Goal: Task Accomplishment & Management: Manage account settings

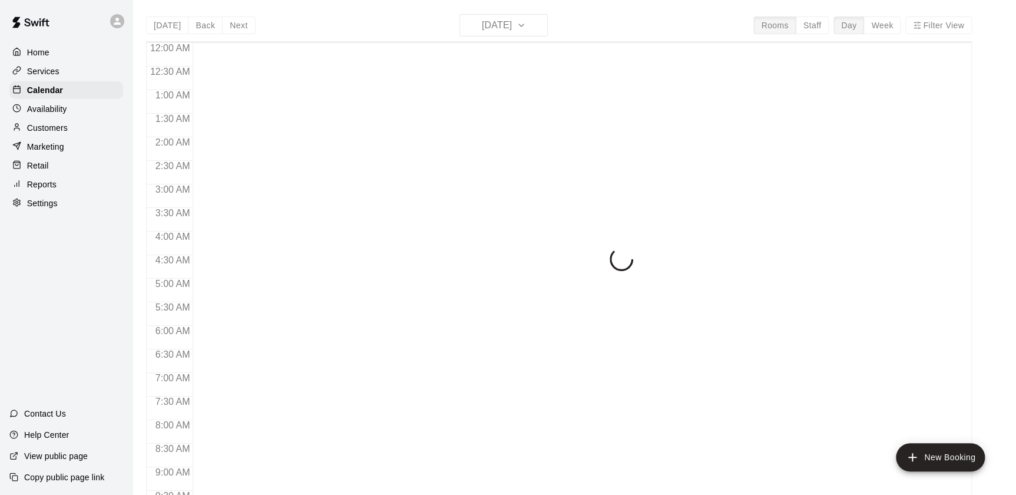
scroll to position [665, 0]
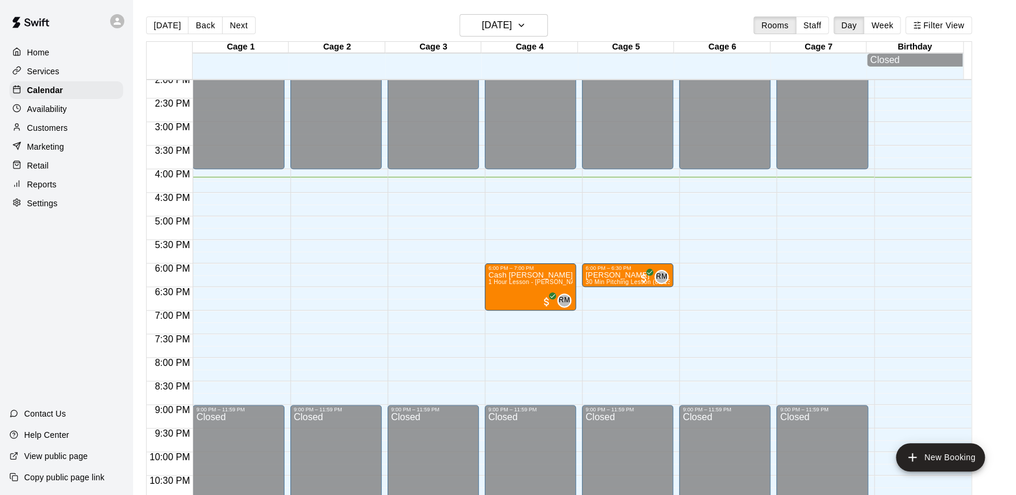
click at [53, 190] on p "Reports" at bounding box center [41, 184] width 29 height 12
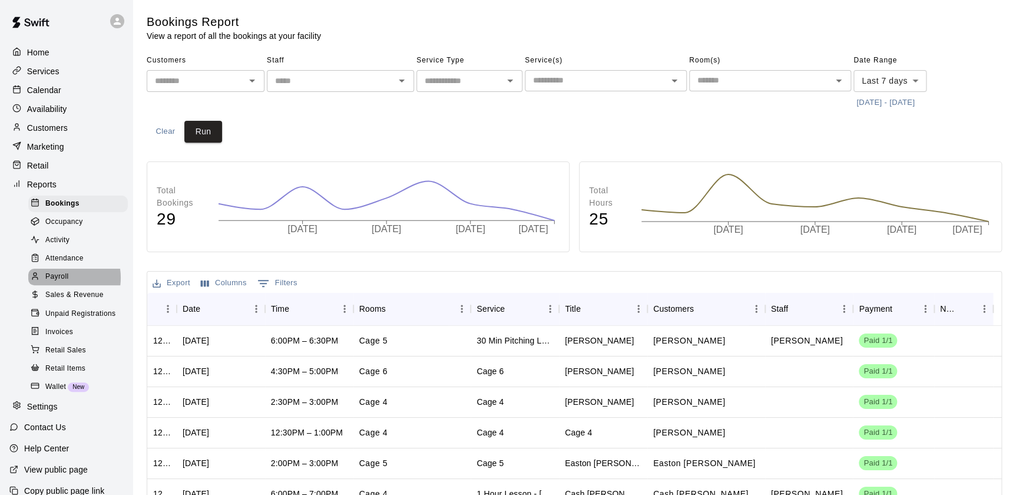
click at [61, 283] on span "Payroll" at bounding box center [56, 277] width 23 height 12
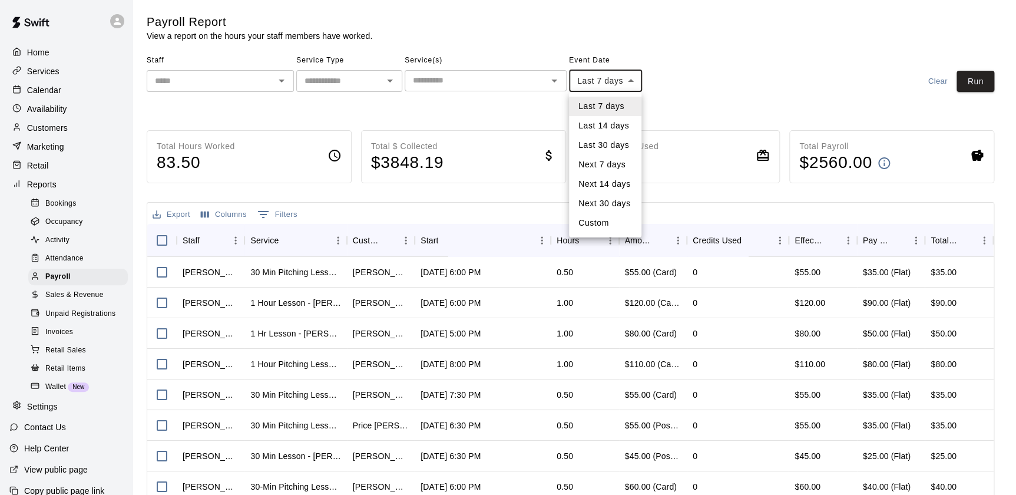
click at [621, 75] on body "Home Services Calendar Availability Customers Marketing Retail Reports Bookings…" at bounding box center [508, 309] width 1016 height 619
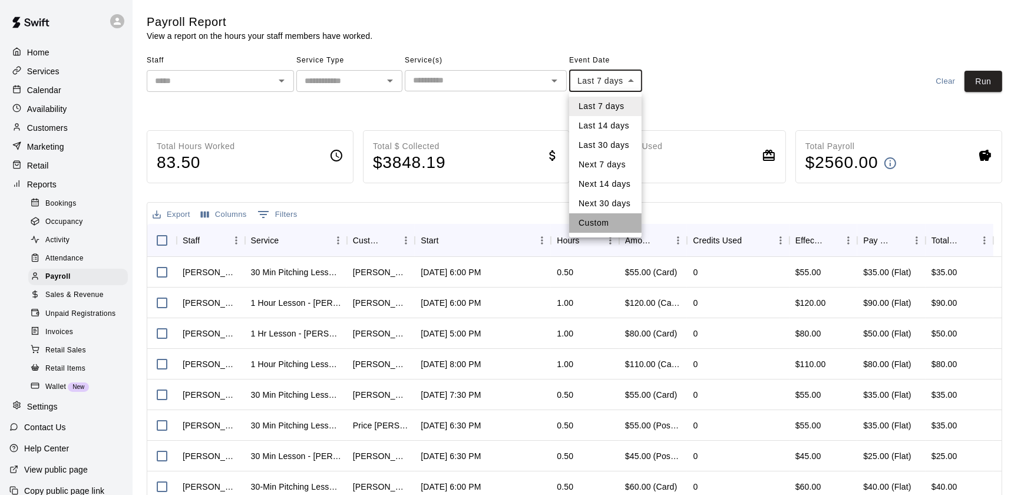
click at [600, 220] on li "Custom" at bounding box center [605, 222] width 72 height 19
type input "******"
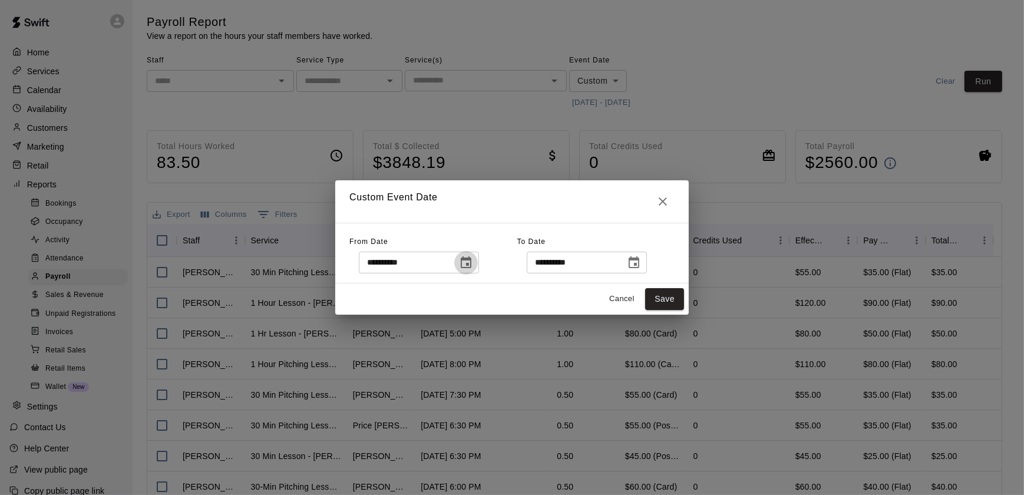
click at [473, 264] on icon "Choose date, selected date is Aug 6, 2025" at bounding box center [466, 263] width 14 height 14
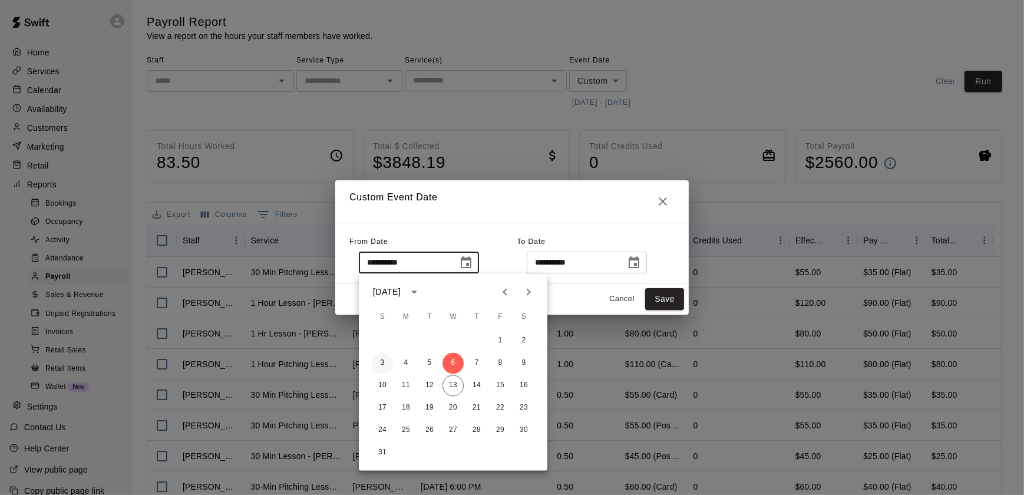
click at [380, 362] on button "3" at bounding box center [382, 363] width 21 height 21
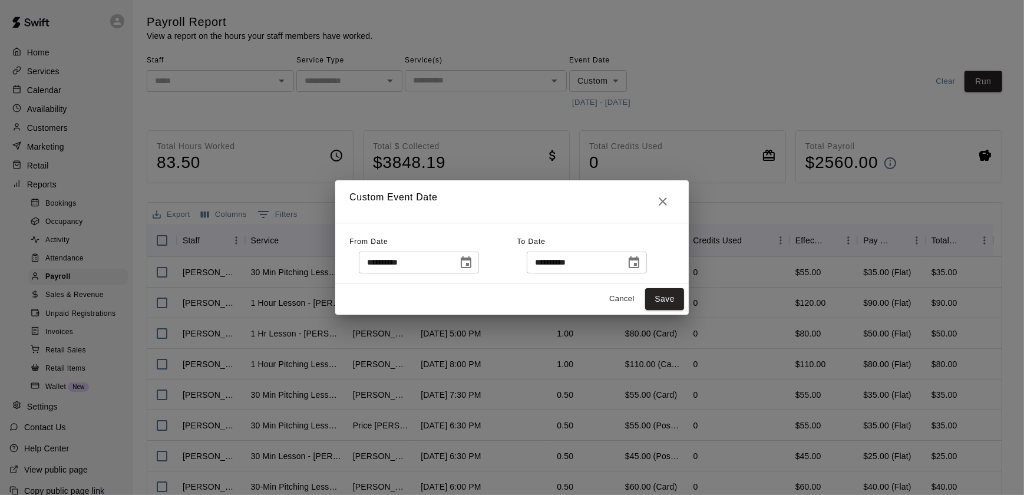
type input "**********"
click at [641, 265] on icon "Choose date, selected date is Aug 13, 2025" at bounding box center [634, 263] width 14 height 14
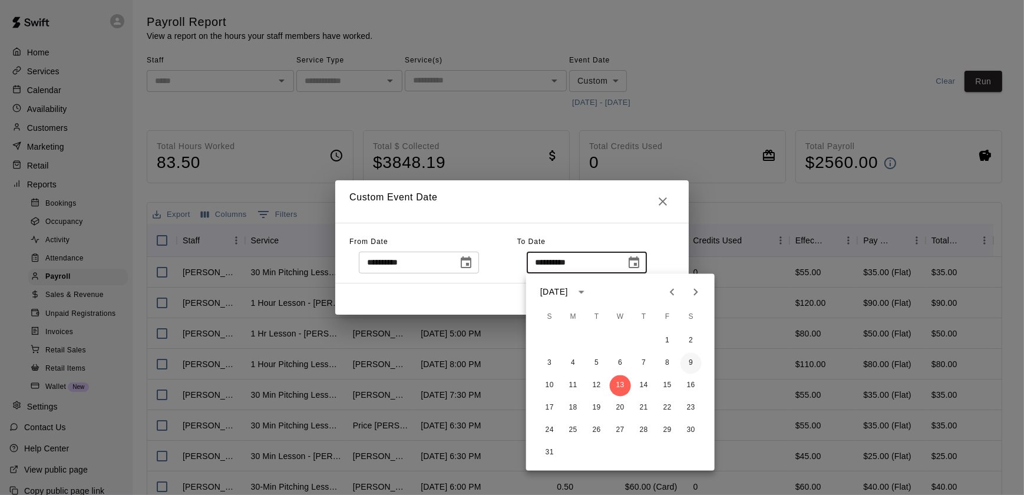
click at [693, 362] on button "9" at bounding box center [690, 363] width 21 height 21
type input "**********"
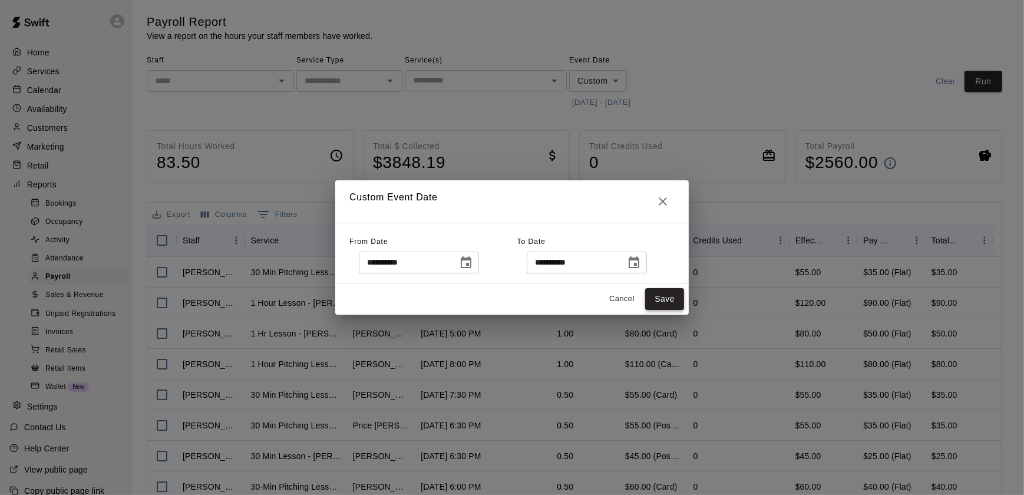
click at [676, 300] on button "Save" at bounding box center [664, 299] width 39 height 22
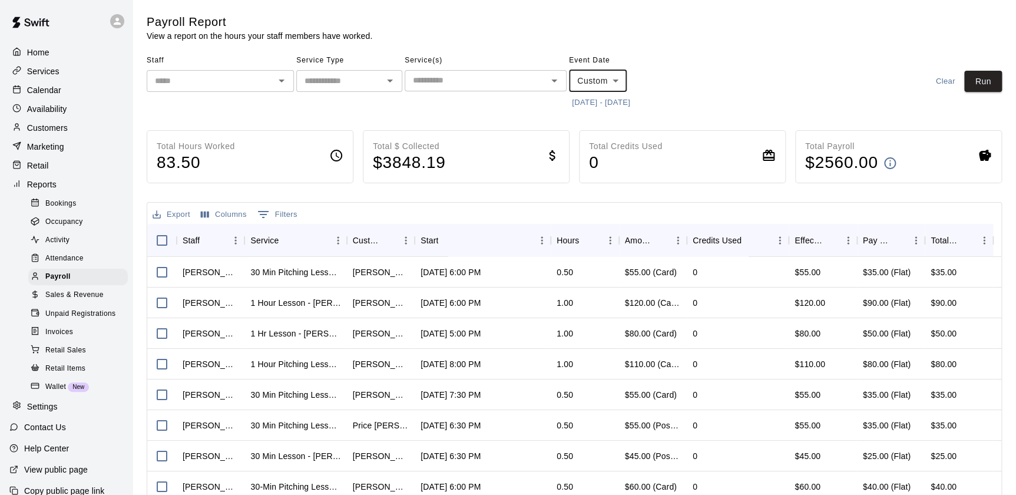
click at [280, 82] on icon "Open" at bounding box center [281, 81] width 14 height 14
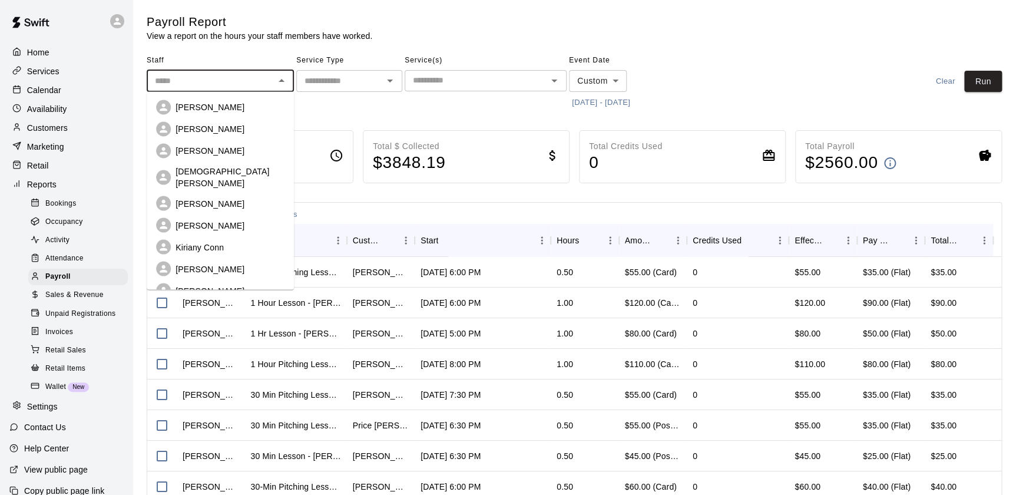
click at [211, 133] on p "[PERSON_NAME]" at bounding box center [210, 129] width 69 height 12
type input "**********"
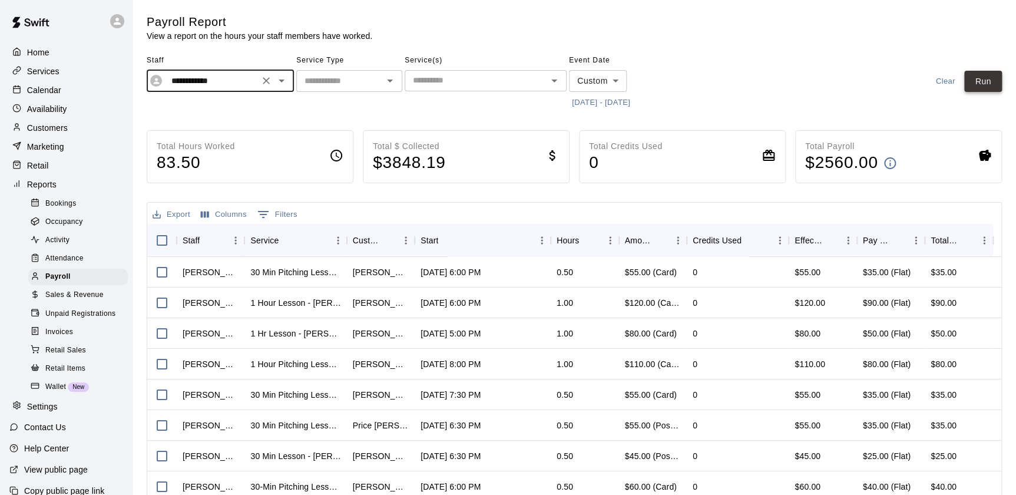
click at [994, 77] on button "Run" at bounding box center [983, 82] width 38 height 22
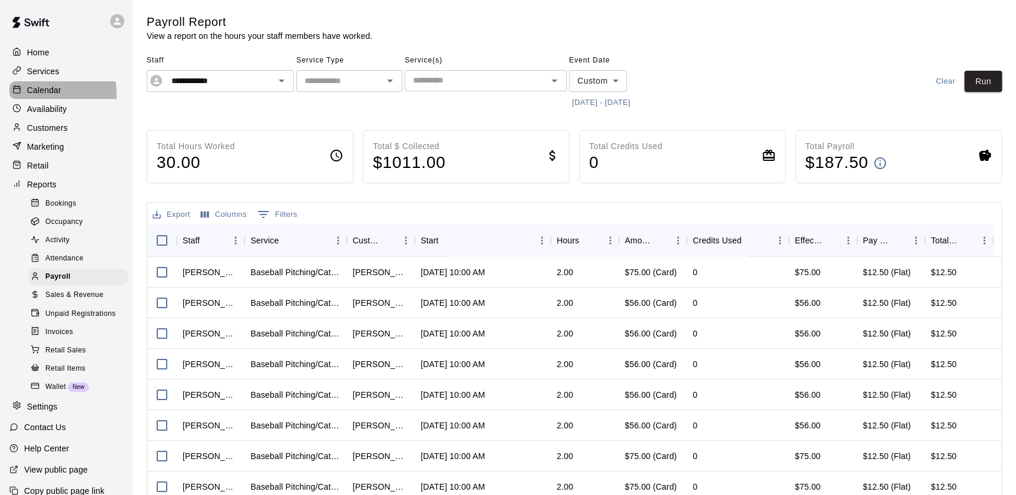
click at [38, 95] on p "Calendar" at bounding box center [44, 90] width 34 height 12
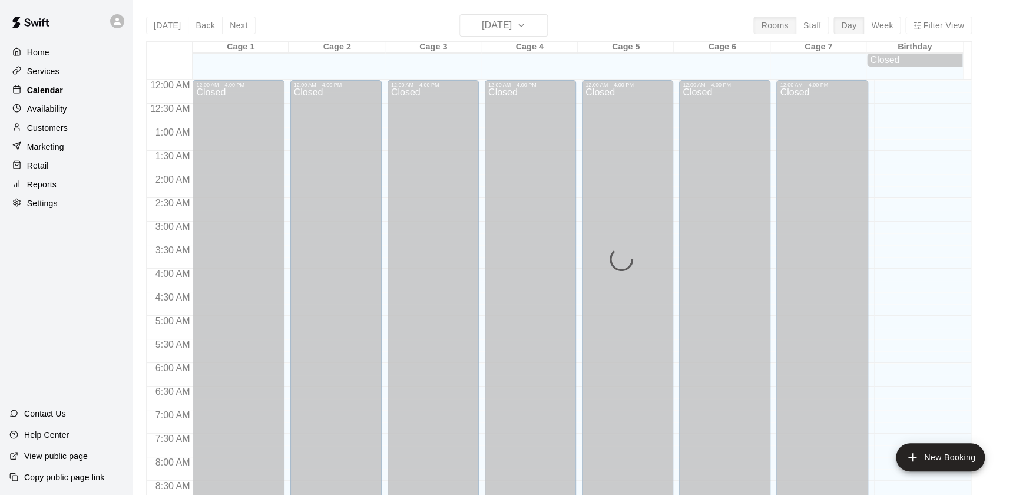
scroll to position [665, 0]
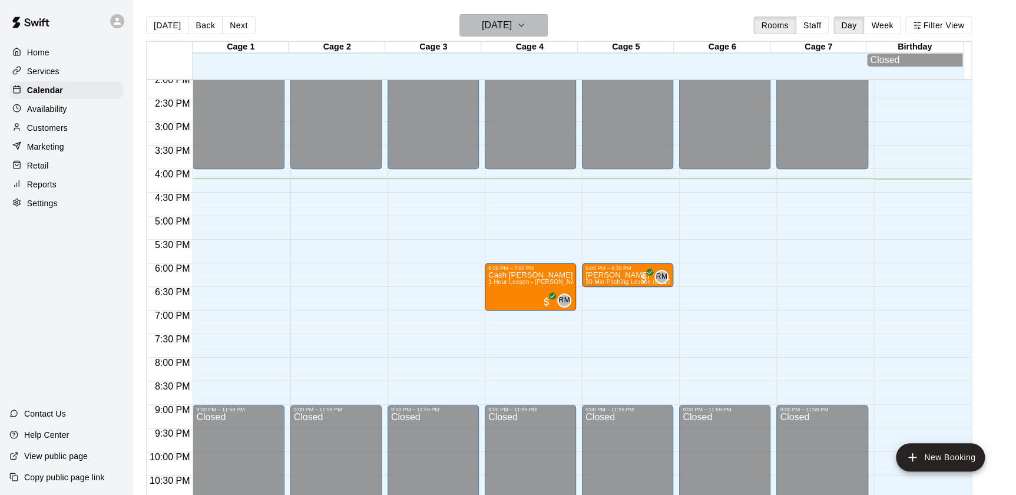
click at [542, 29] on button "[DATE]" at bounding box center [503, 25] width 88 height 22
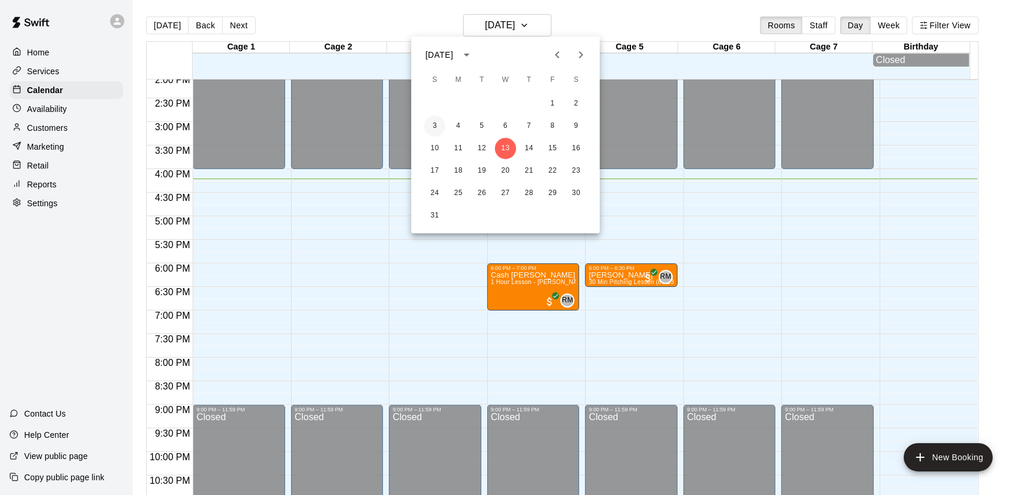
click at [434, 124] on button "3" at bounding box center [434, 125] width 21 height 21
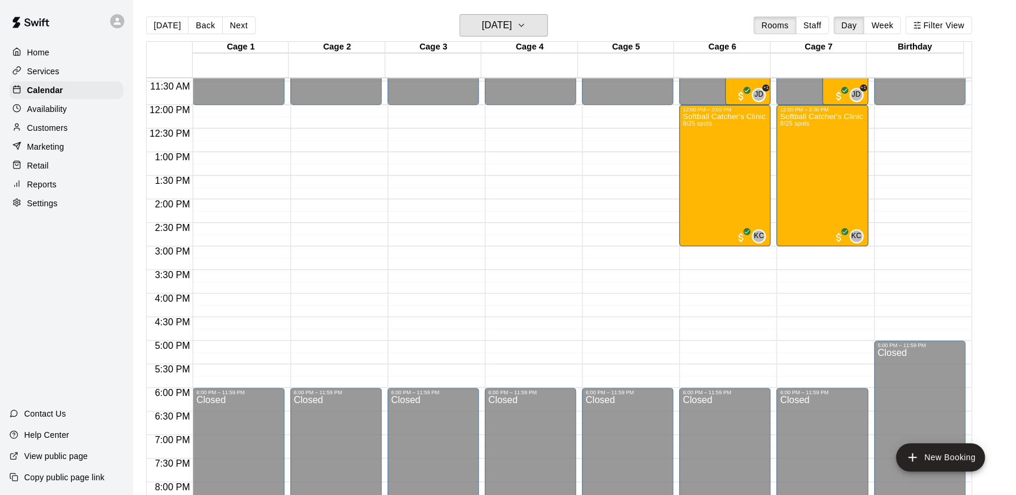
scroll to position [535, 0]
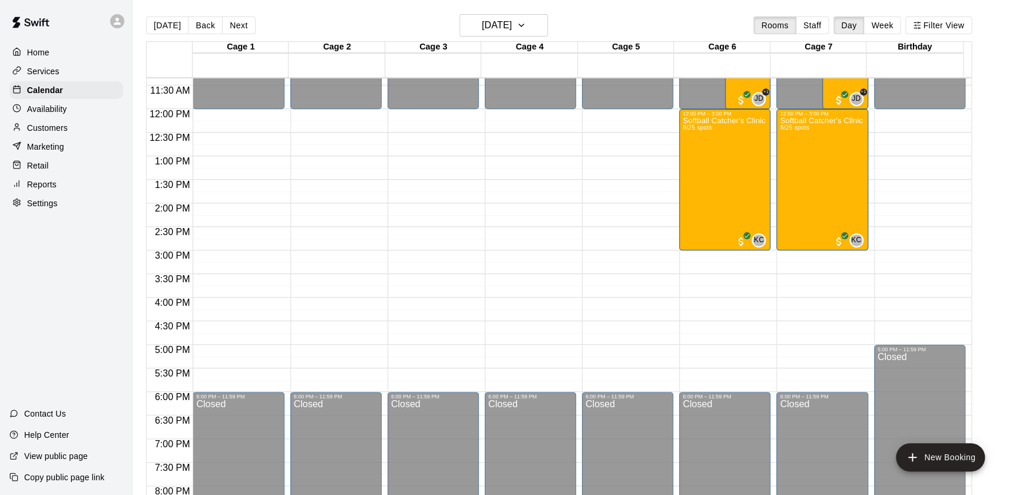
click at [954, 296] on div "12:00 AM – 12:00 PM Closed 5:00 PM – 11:59 PM Closed" at bounding box center [919, 109] width 91 height 1131
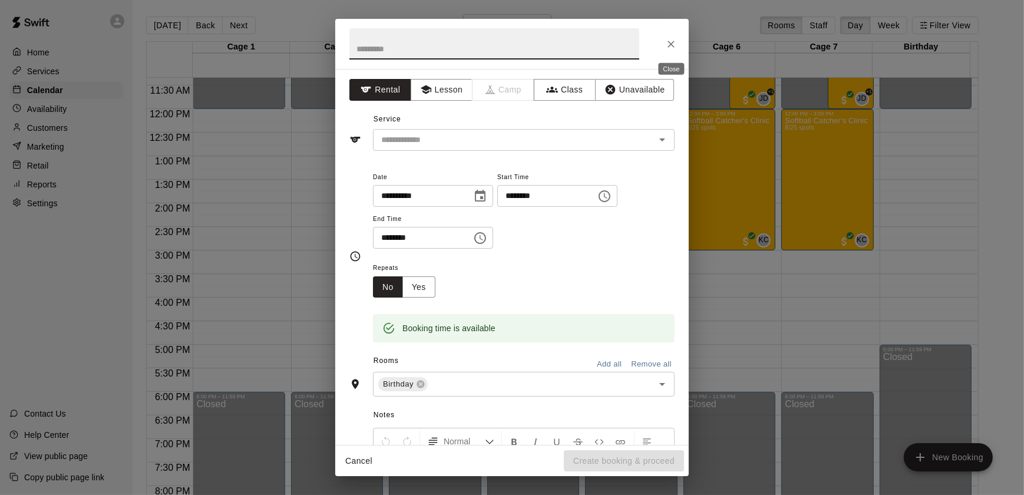
click at [669, 44] on icon "Close" at bounding box center [671, 44] width 12 height 12
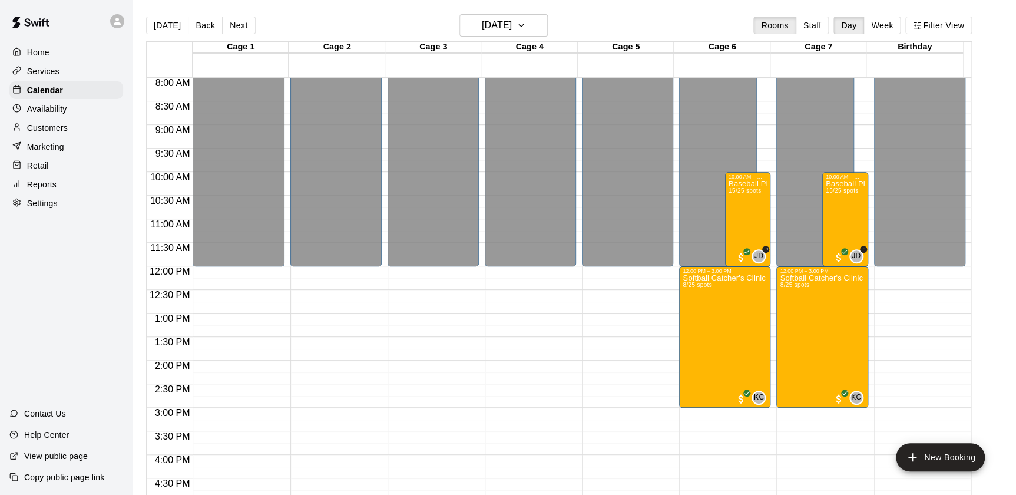
scroll to position [389, 0]
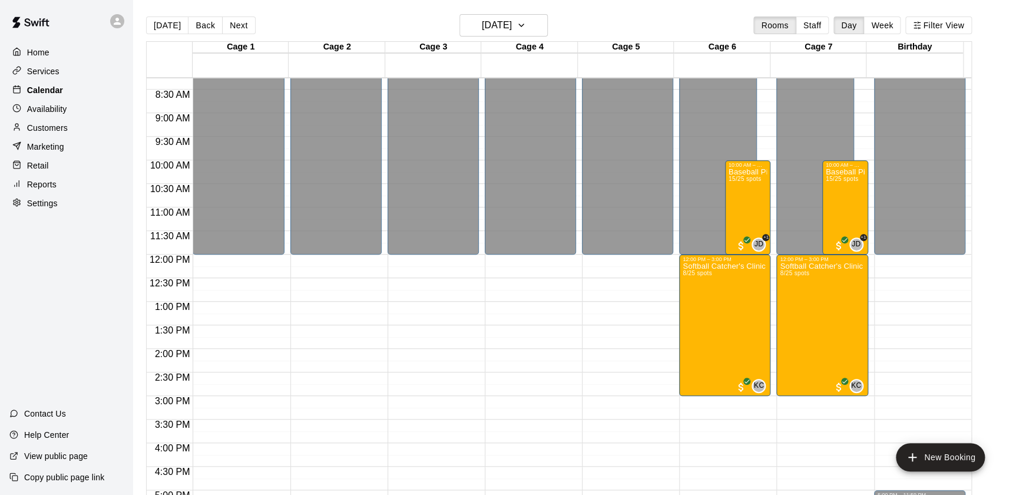
click at [38, 93] on p "Calendar" at bounding box center [45, 90] width 36 height 12
click at [526, 25] on icon "button" at bounding box center [521, 25] width 9 height 14
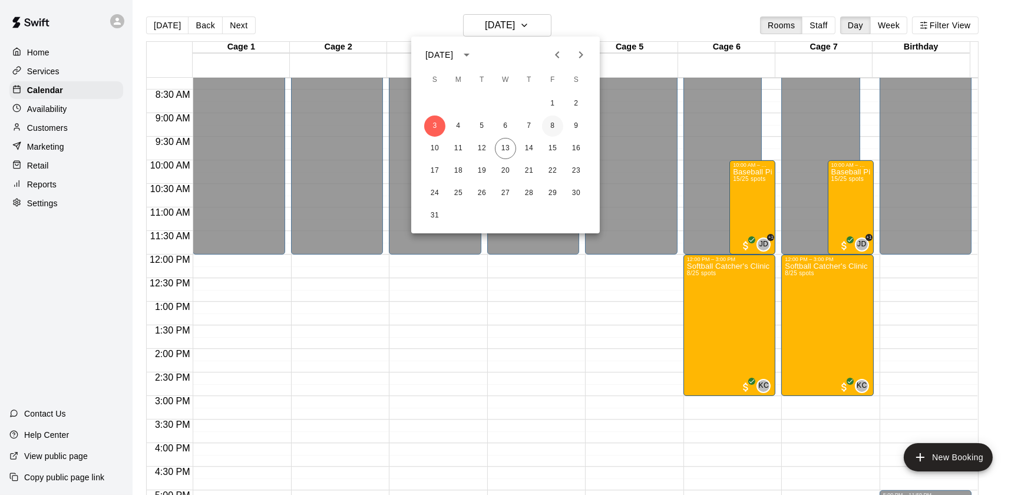
click at [555, 128] on button "8" at bounding box center [552, 125] width 21 height 21
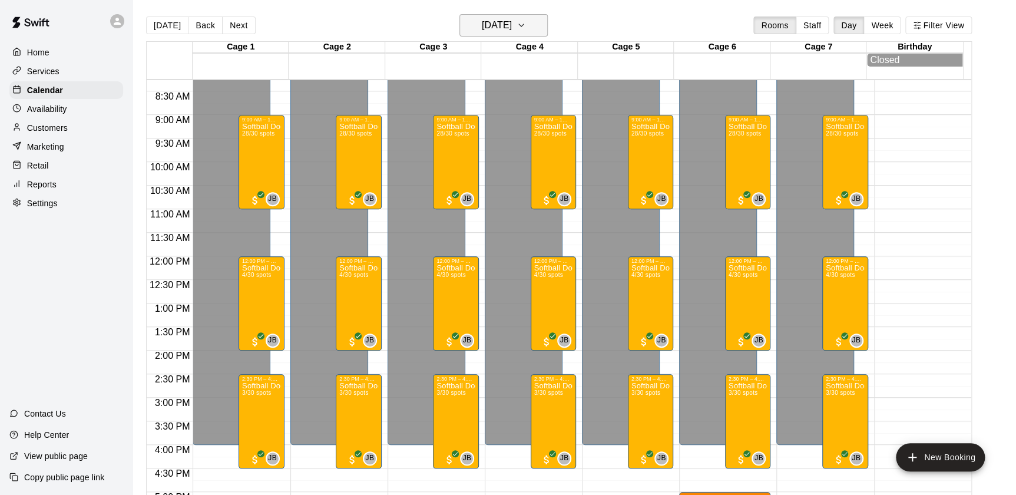
click at [524, 25] on icon "button" at bounding box center [521, 25] width 5 height 2
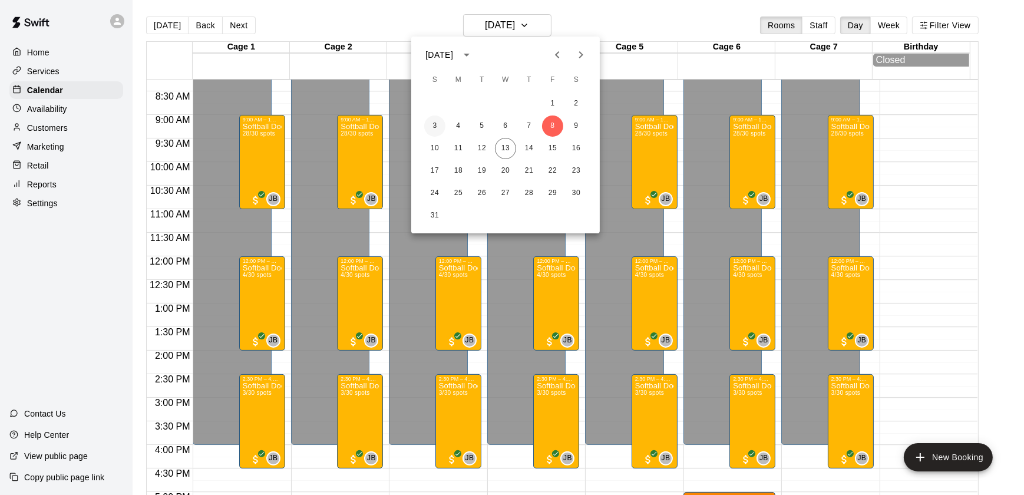
click at [430, 127] on button "3" at bounding box center [434, 125] width 21 height 21
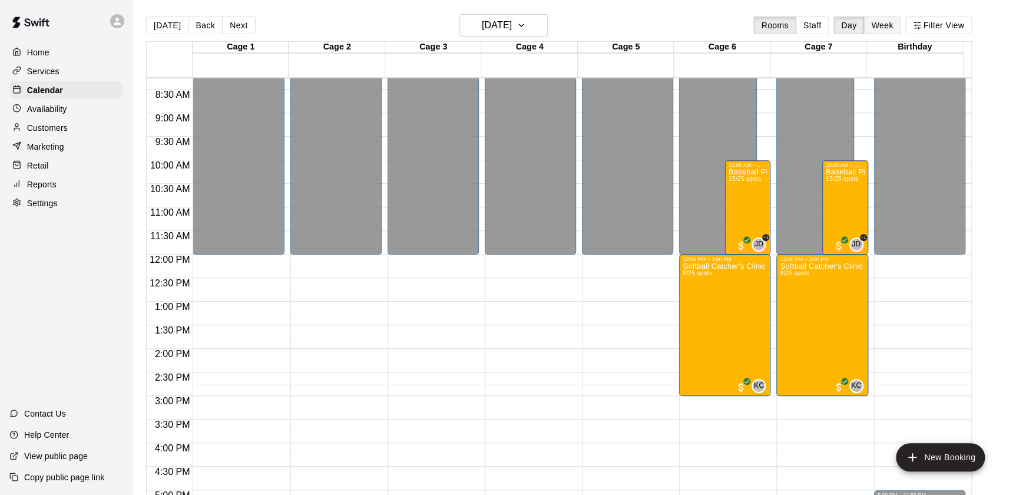
click at [891, 25] on button "Week" at bounding box center [881, 25] width 37 height 18
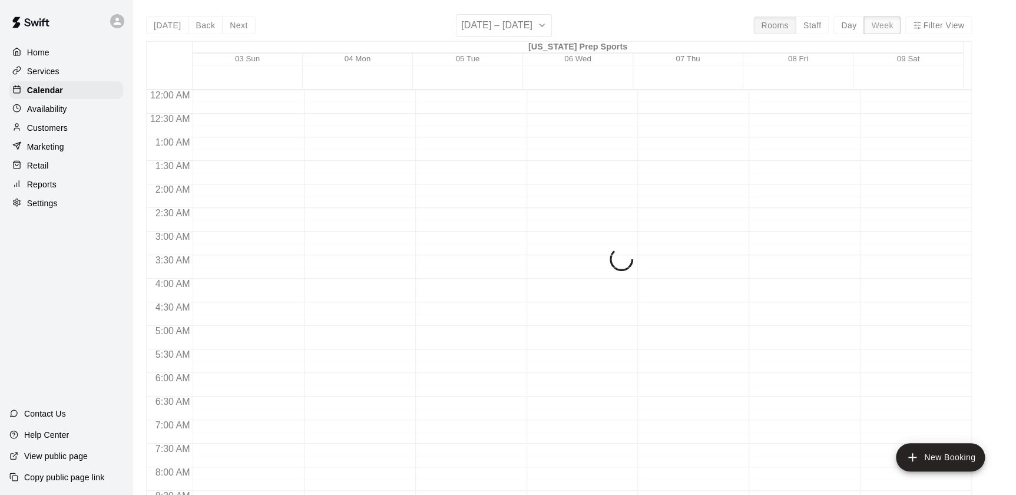
scroll to position [713, 0]
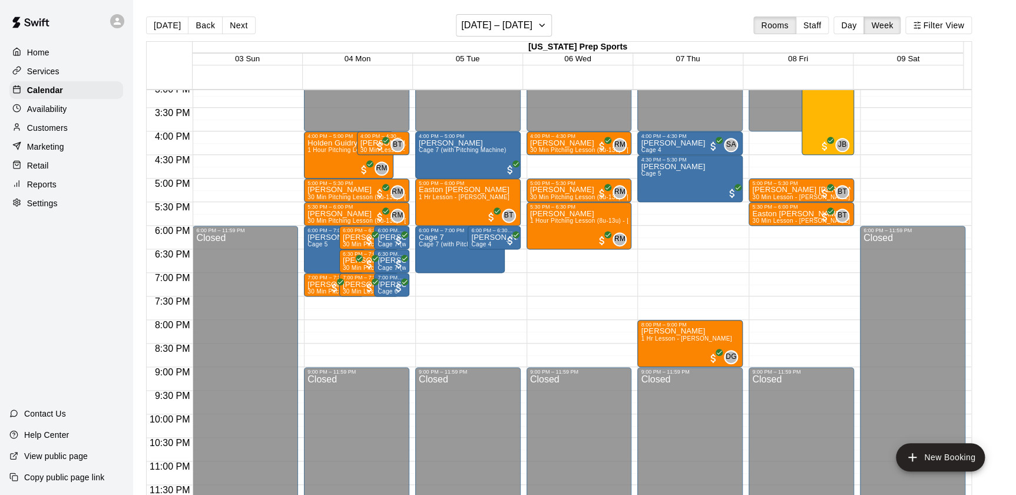
click at [41, 171] on p "Retail" at bounding box center [38, 166] width 22 height 12
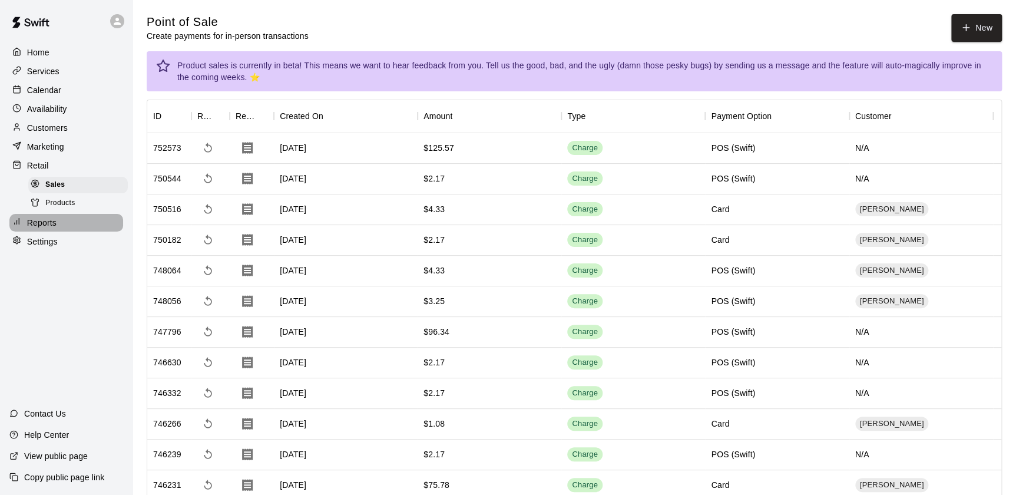
click at [52, 229] on p "Reports" at bounding box center [41, 223] width 29 height 12
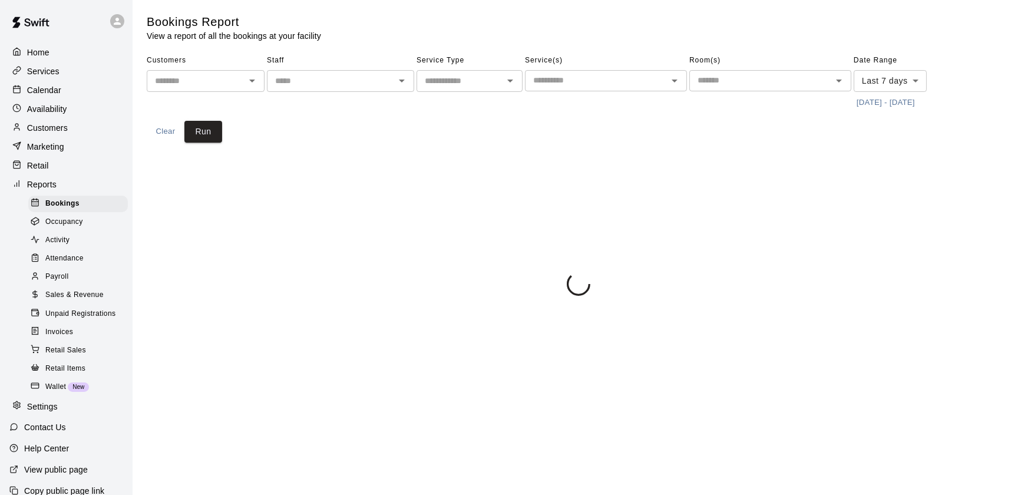
click at [64, 280] on span "Payroll" at bounding box center [56, 277] width 23 height 12
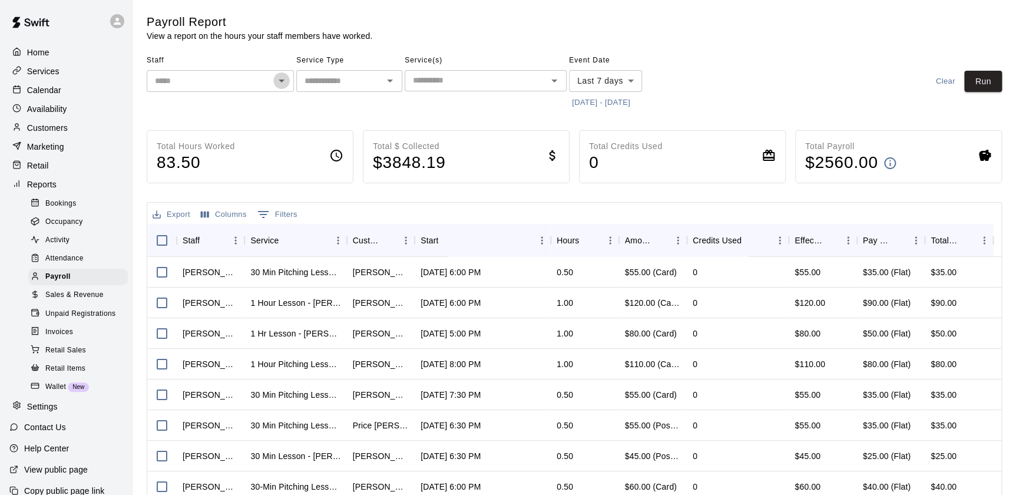
click at [279, 84] on icon "Open" at bounding box center [281, 81] width 14 height 14
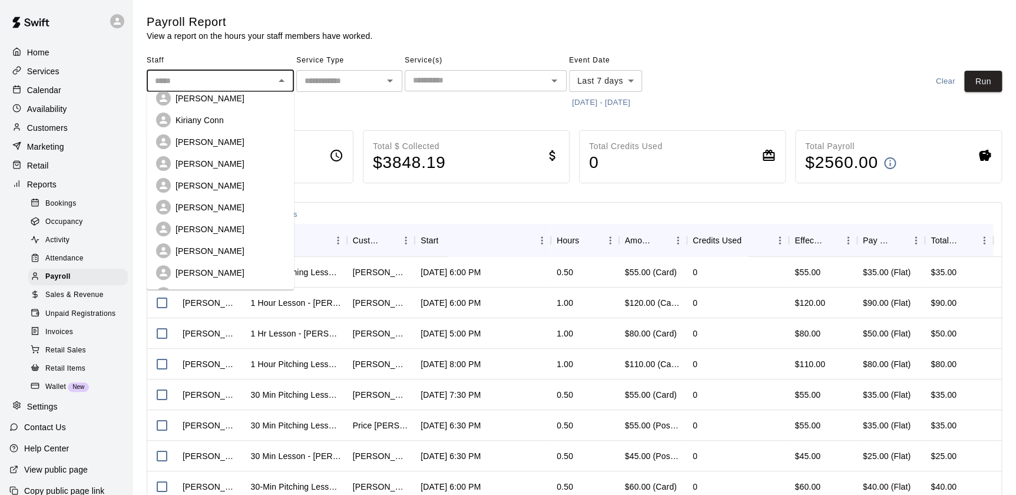
scroll to position [128, 0]
click at [230, 221] on p "[PERSON_NAME]" at bounding box center [210, 227] width 69 height 12
type input "**********"
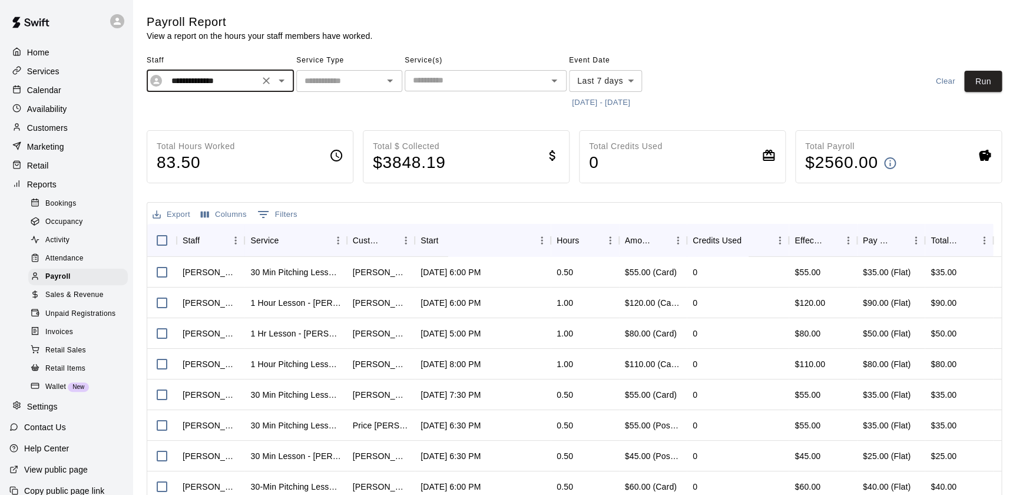
click at [384, 80] on icon "Open" at bounding box center [390, 81] width 14 height 14
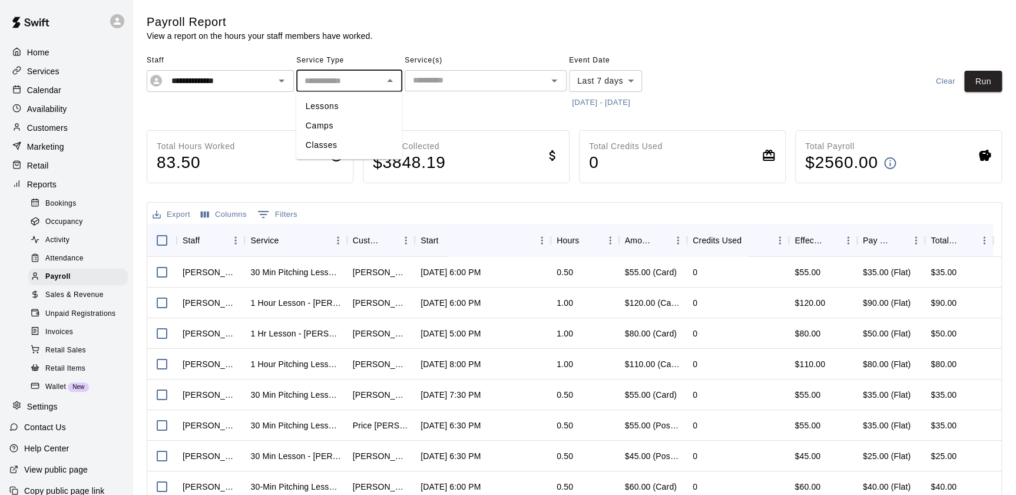
click at [637, 81] on body "**********" at bounding box center [508, 309] width 1016 height 619
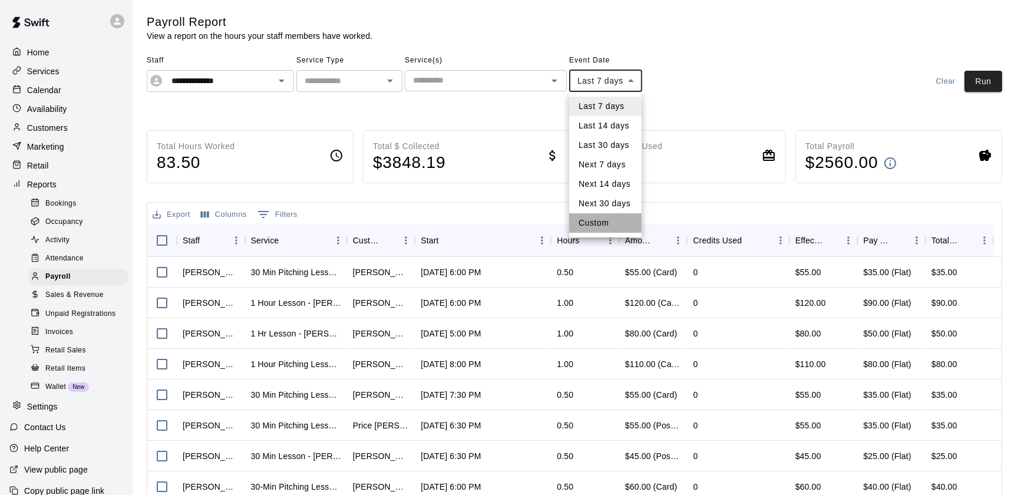
click at [597, 229] on li "Custom" at bounding box center [605, 222] width 72 height 19
type input "******"
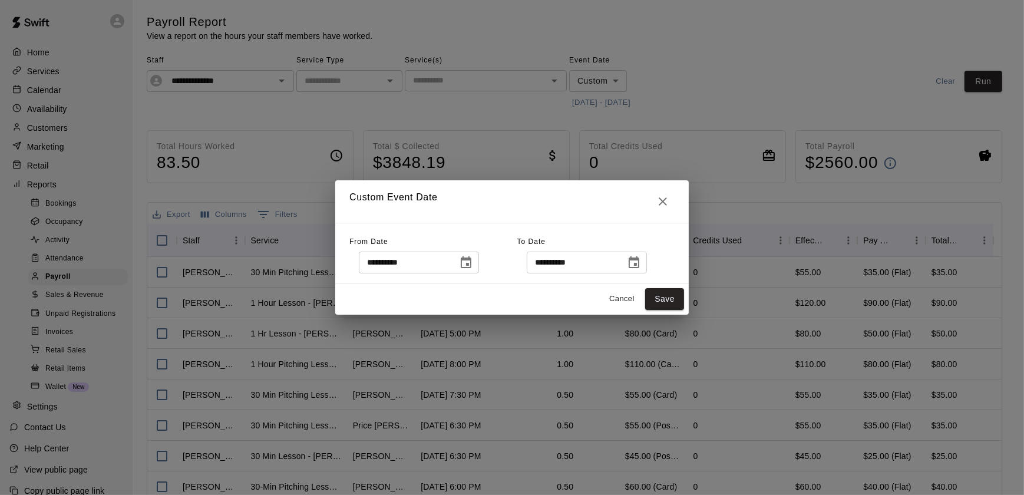
click at [473, 266] on icon "Choose date, selected date is Aug 6, 2025" at bounding box center [466, 263] width 14 height 14
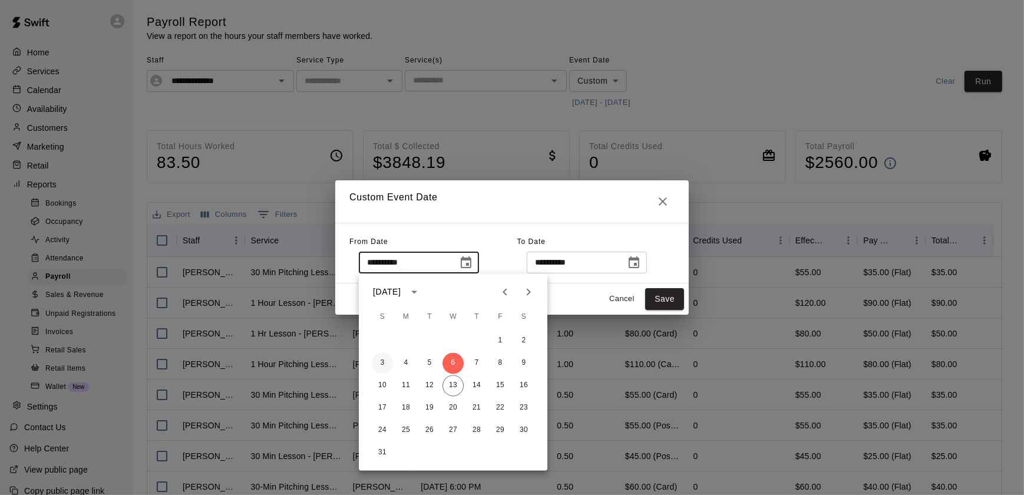
click at [380, 359] on button "3" at bounding box center [382, 363] width 21 height 21
type input "**********"
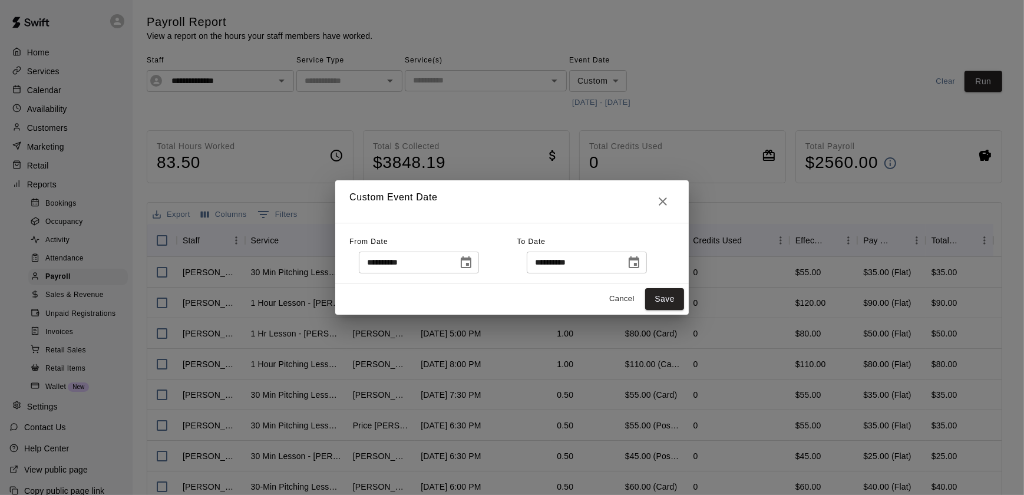
click at [641, 259] on icon "Choose date, selected date is Aug 13, 2025" at bounding box center [634, 263] width 14 height 14
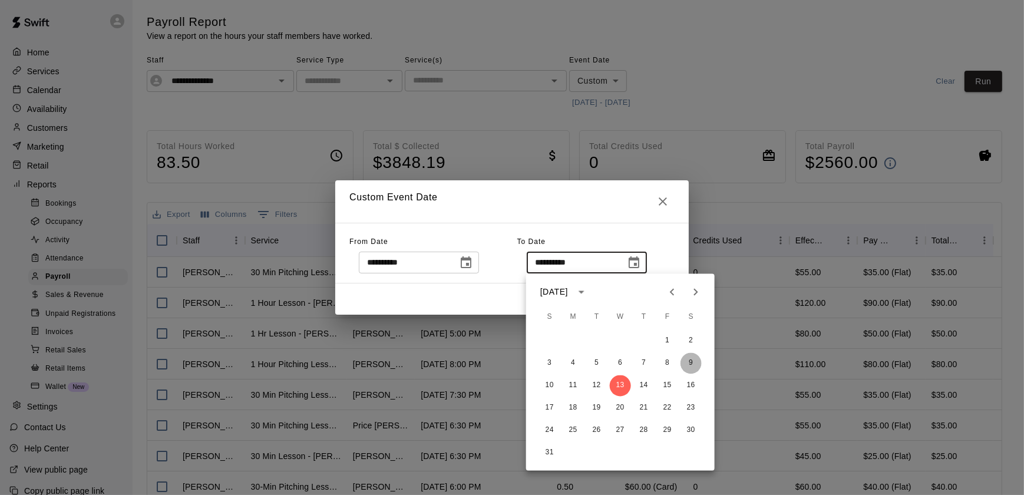
click at [692, 366] on button "9" at bounding box center [690, 363] width 21 height 21
type input "**********"
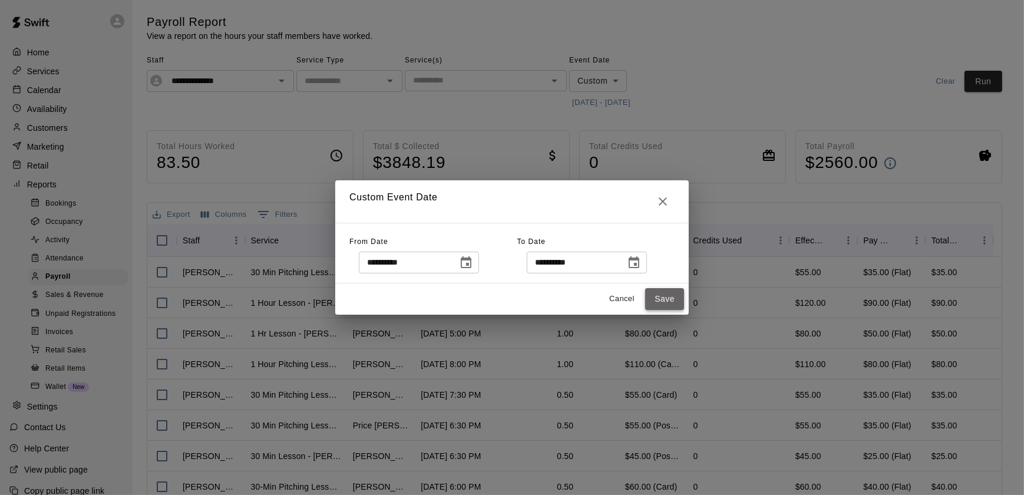
click at [669, 297] on button "Save" at bounding box center [664, 299] width 39 height 22
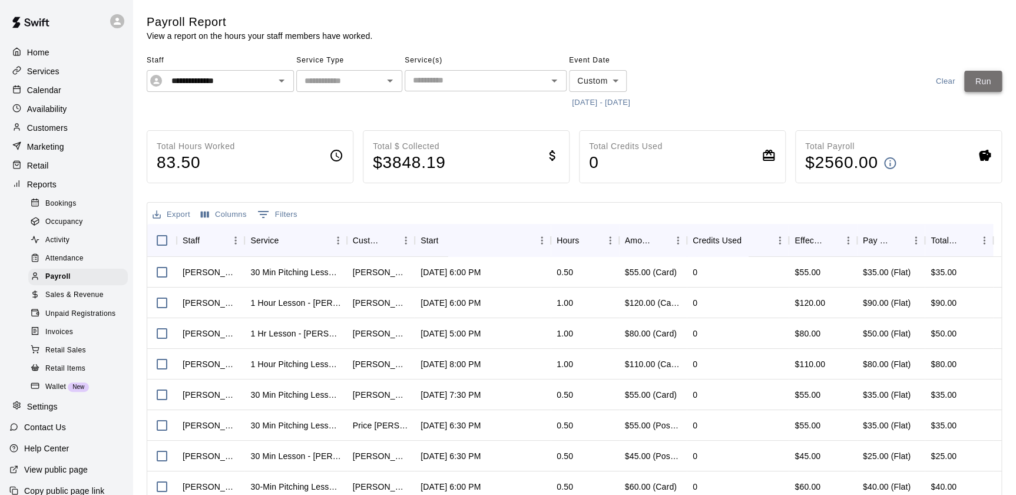
click at [990, 79] on button "Run" at bounding box center [983, 82] width 38 height 22
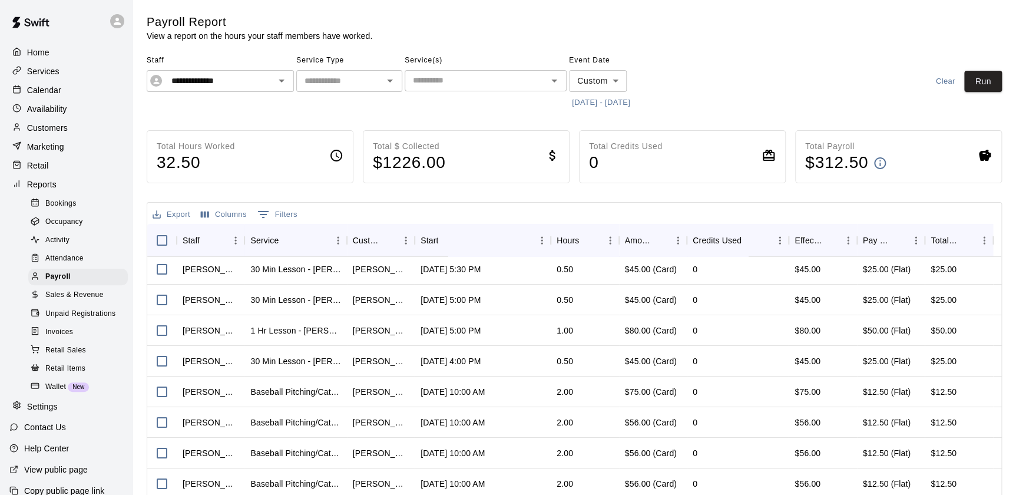
scroll to position [0, 0]
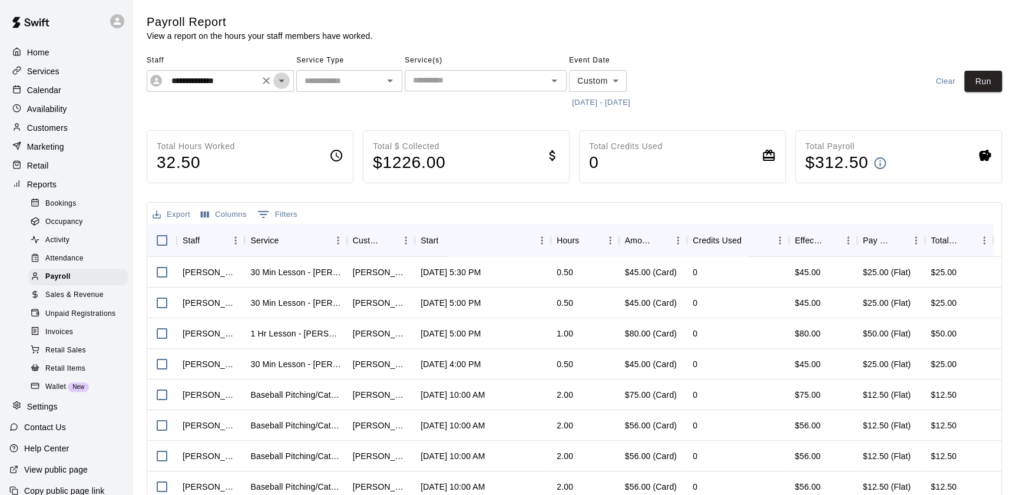
click at [283, 82] on icon "Open" at bounding box center [281, 81] width 14 height 14
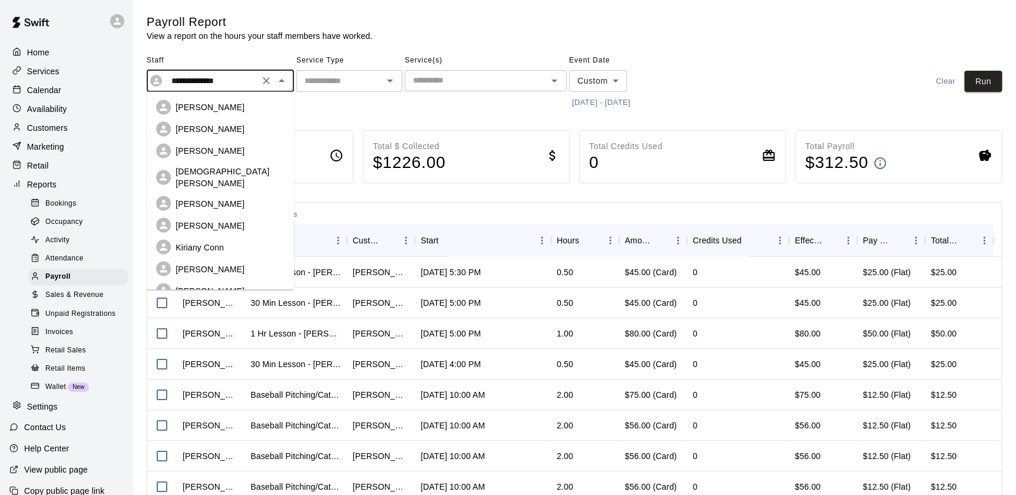
click at [217, 150] on p "[PERSON_NAME]" at bounding box center [210, 151] width 69 height 12
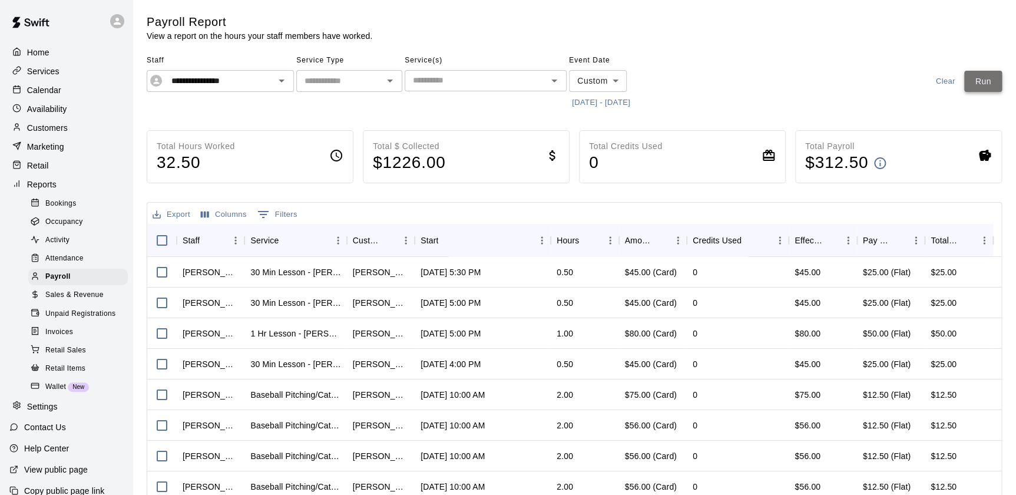
click at [984, 80] on button "Run" at bounding box center [983, 82] width 38 height 22
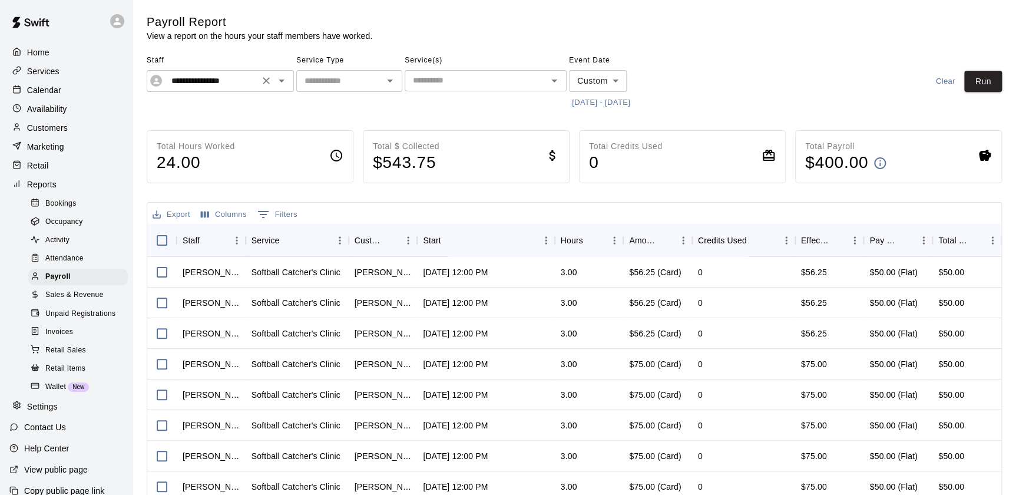
click at [285, 85] on icon "Open" at bounding box center [281, 81] width 14 height 14
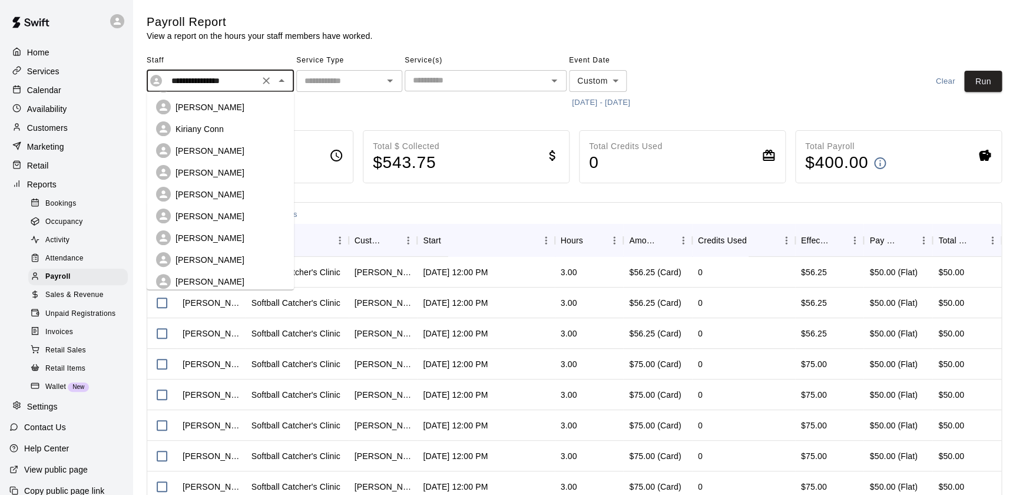
scroll to position [124, 0]
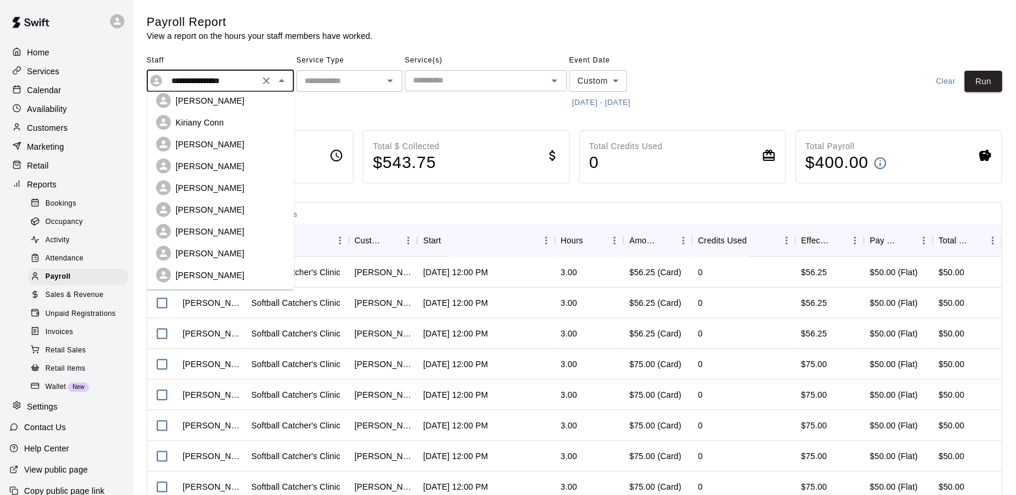
click at [222, 182] on p "[PERSON_NAME]" at bounding box center [210, 188] width 69 height 12
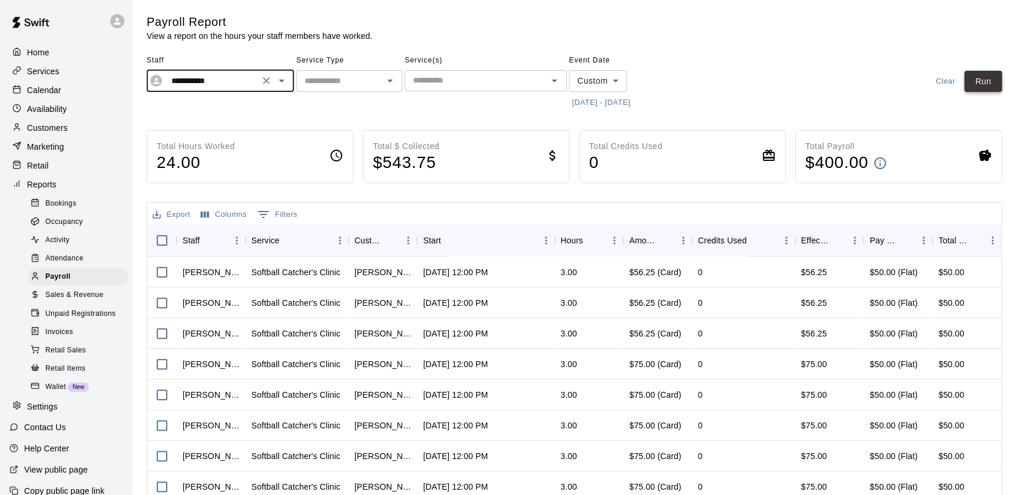
click at [987, 82] on button "Run" at bounding box center [983, 82] width 38 height 22
click at [282, 78] on icon "Open" at bounding box center [281, 81] width 14 height 14
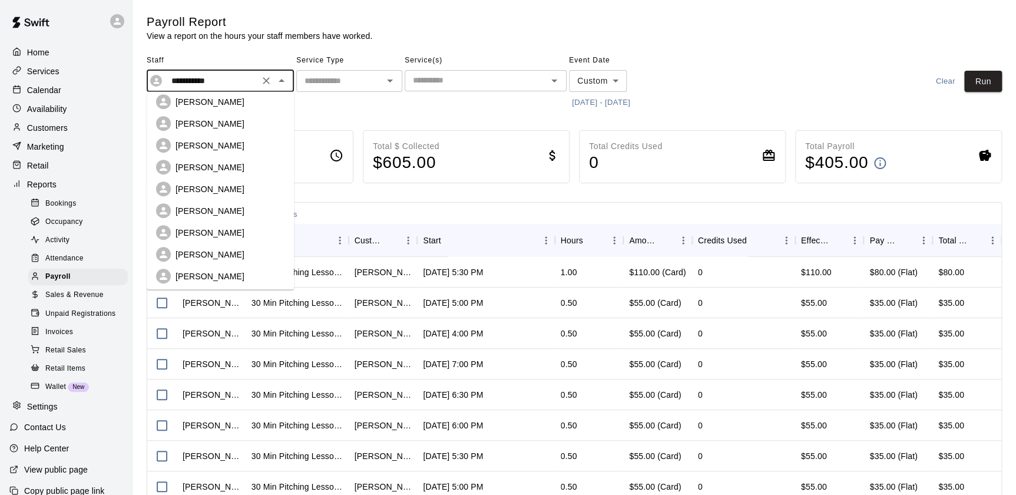
scroll to position [356, 0]
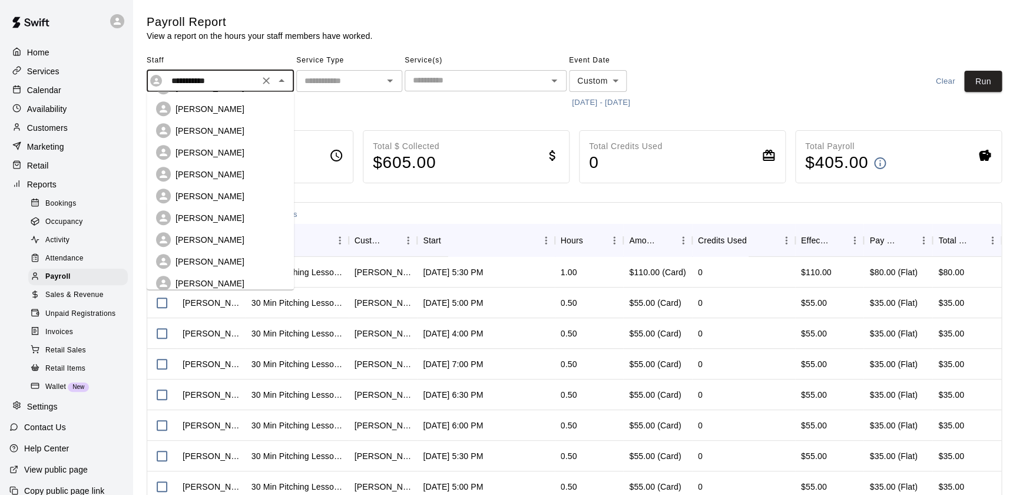
click at [249, 259] on div "[PERSON_NAME]" at bounding box center [220, 261] width 128 height 15
type input "**********"
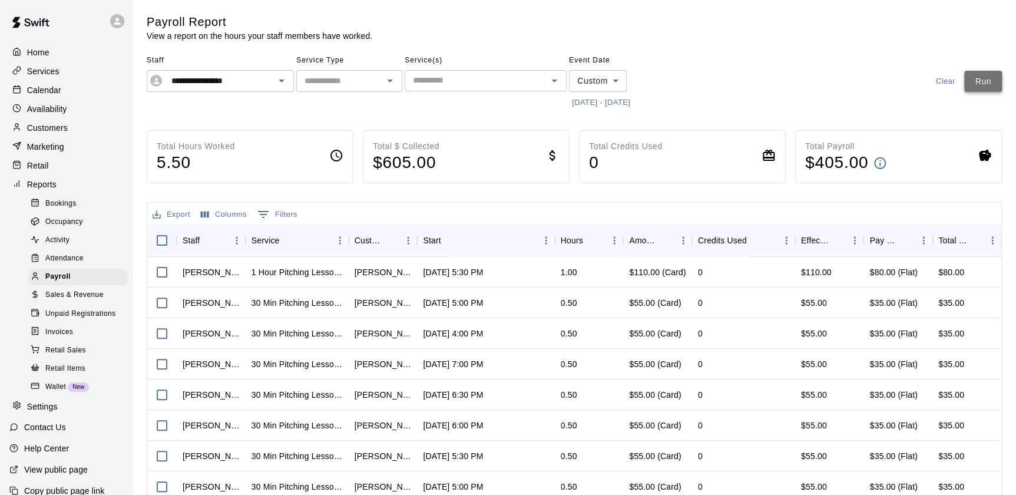
click at [997, 81] on button "Run" at bounding box center [983, 82] width 38 height 22
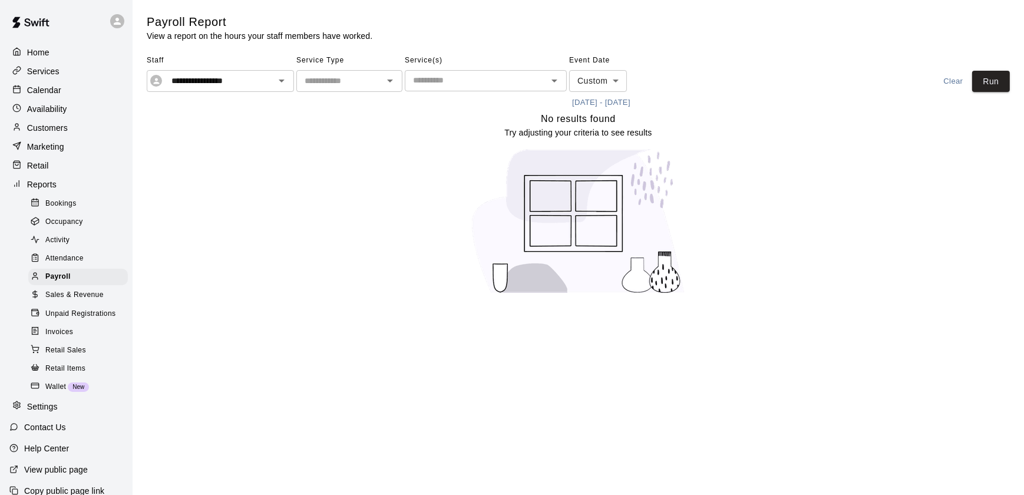
click at [45, 54] on p "Home" at bounding box center [38, 53] width 22 height 12
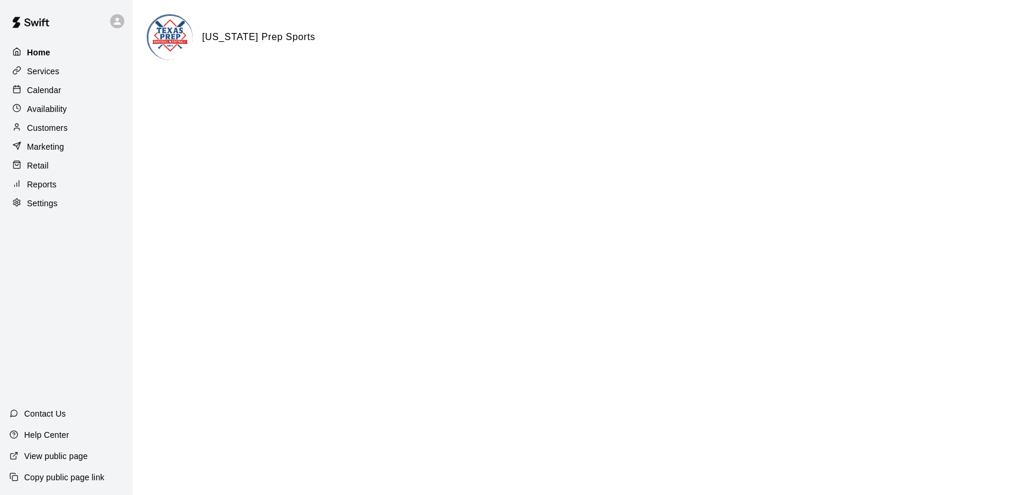
click at [56, 58] on div "Home" at bounding box center [66, 53] width 114 height 18
click at [67, 90] on div "Calendar" at bounding box center [66, 90] width 114 height 18
click at [77, 94] on div "Calendar" at bounding box center [66, 90] width 114 height 18
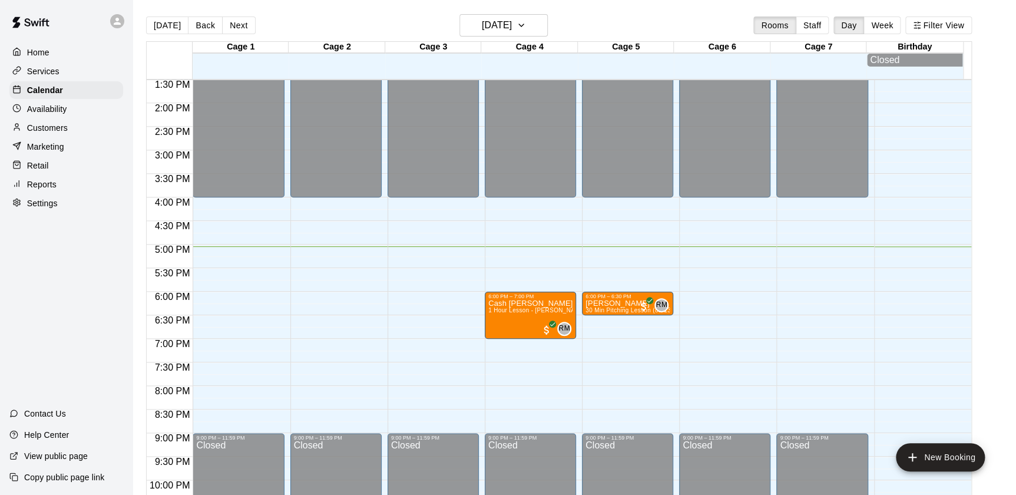
scroll to position [636, 0]
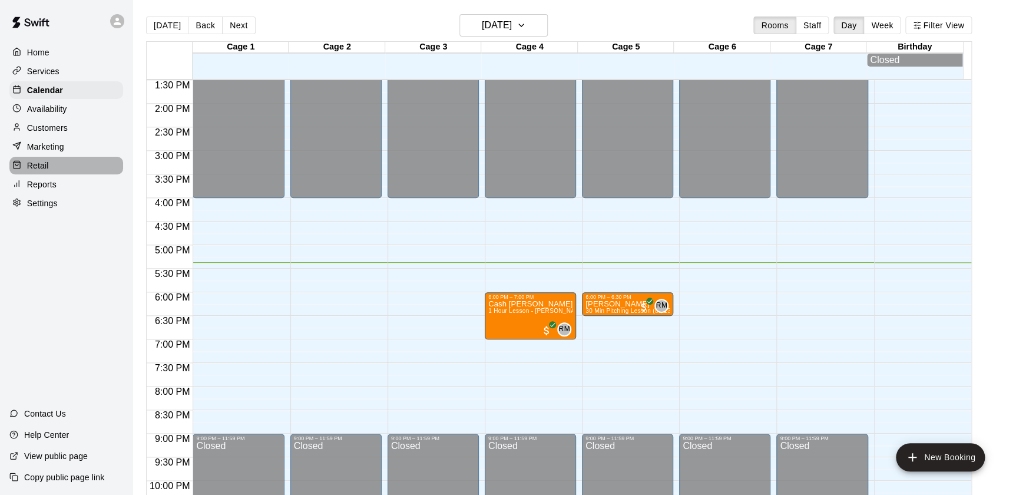
click at [49, 165] on div "Retail" at bounding box center [66, 166] width 114 height 18
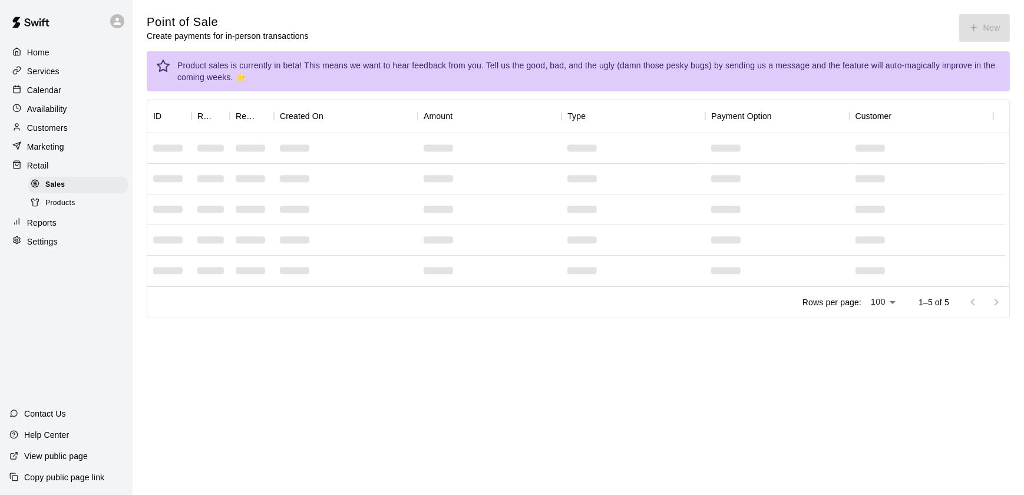
click at [74, 209] on span "Products" at bounding box center [60, 203] width 30 height 12
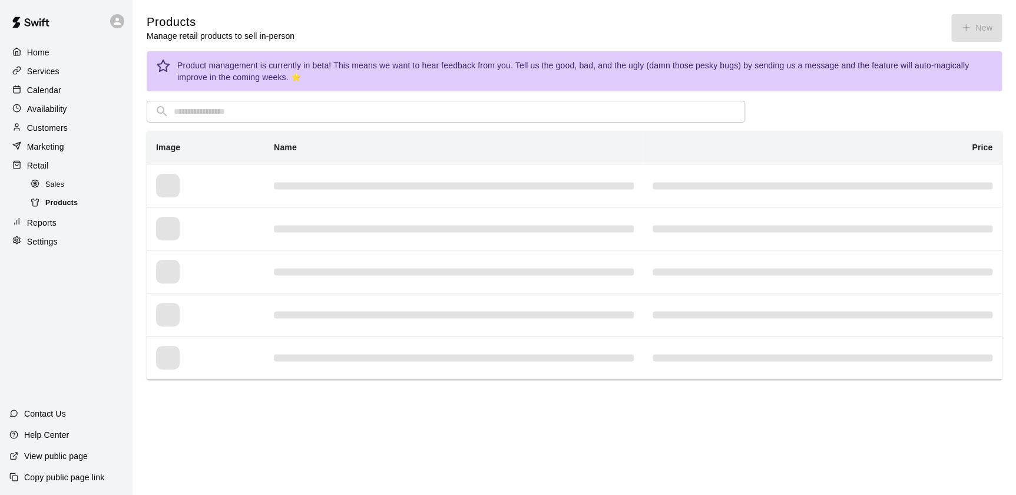
click at [79, 206] on div "Products" at bounding box center [78, 203] width 100 height 16
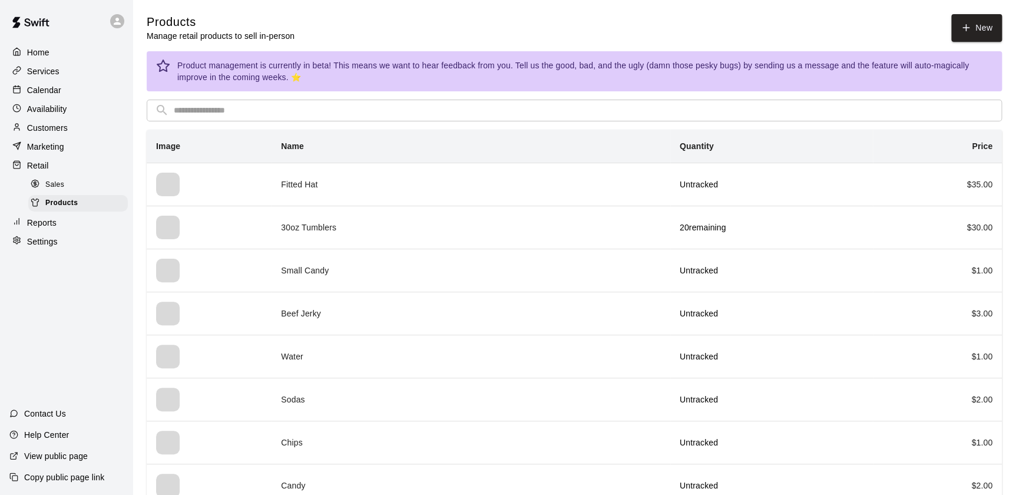
click at [82, 123] on div "Customers" at bounding box center [66, 128] width 114 height 18
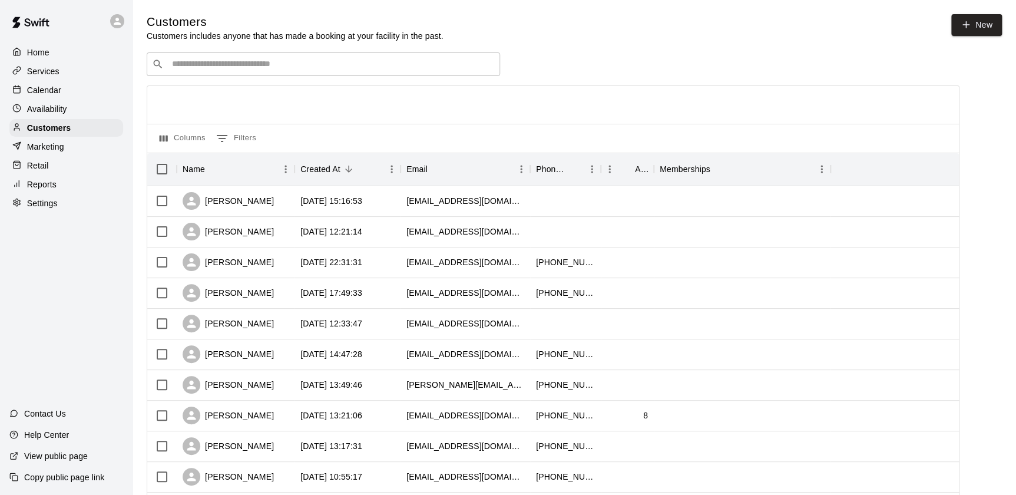
click at [49, 104] on div "Availability" at bounding box center [66, 109] width 114 height 18
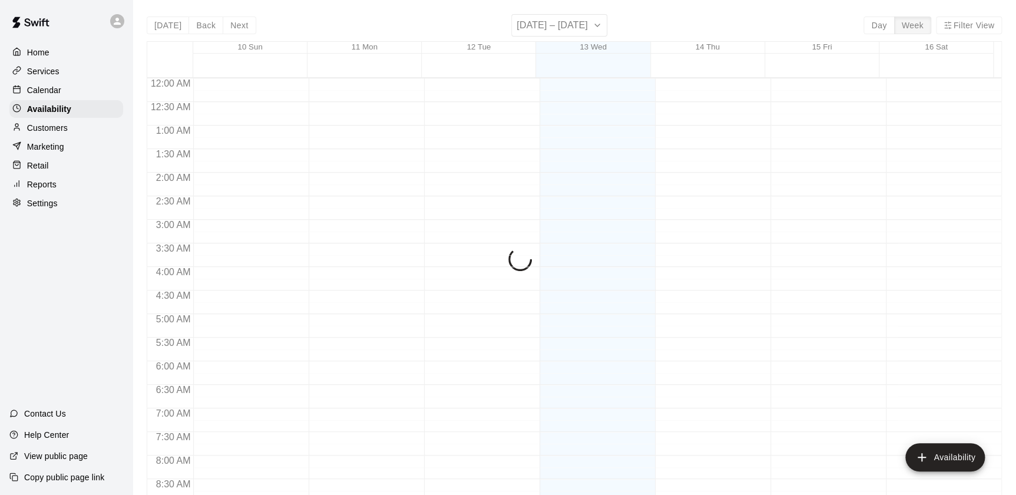
scroll to position [700, 0]
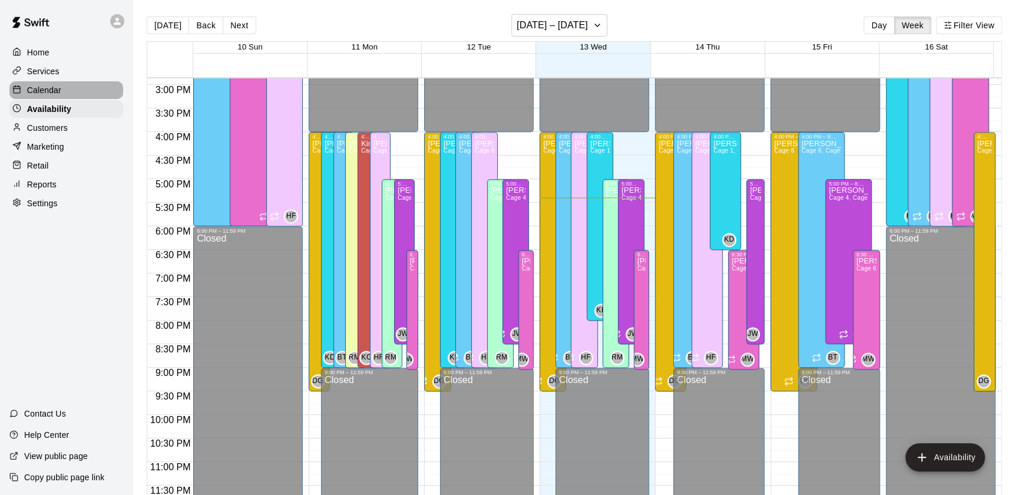
click at [61, 86] on div "Calendar" at bounding box center [66, 90] width 114 height 18
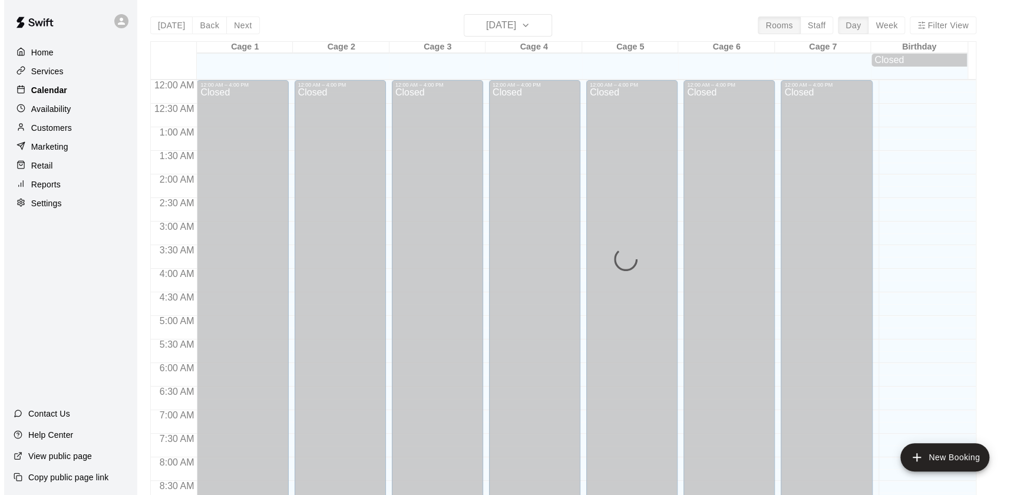
scroll to position [665, 0]
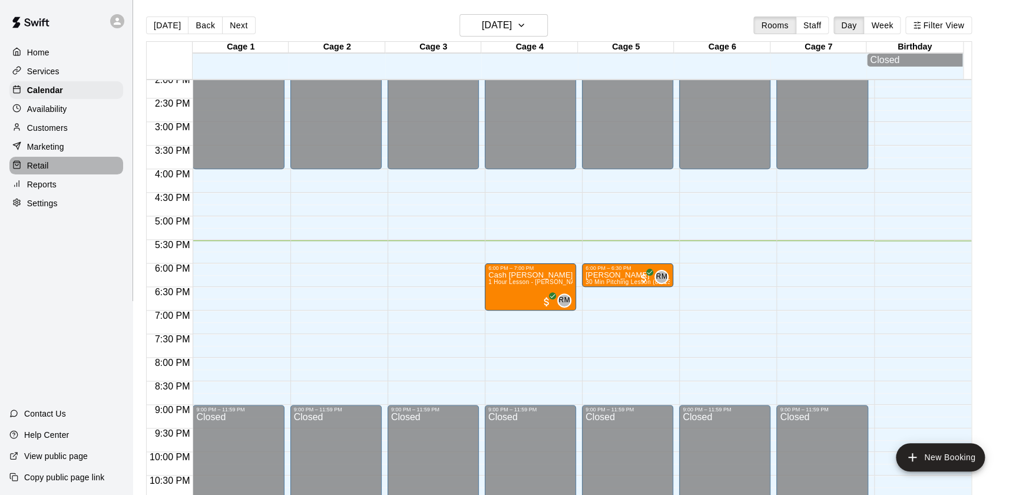
click at [100, 161] on div "Retail" at bounding box center [66, 166] width 114 height 18
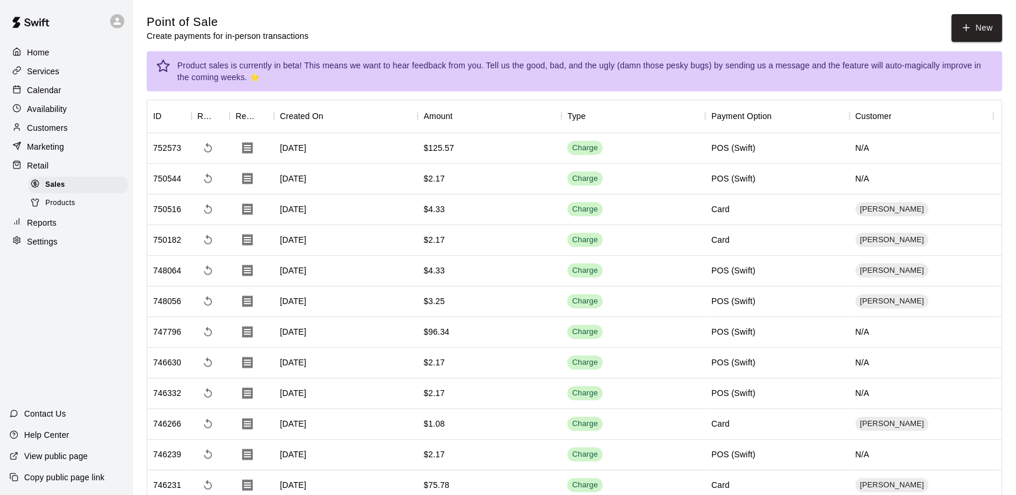
click at [62, 129] on p "Customers" at bounding box center [47, 128] width 41 height 12
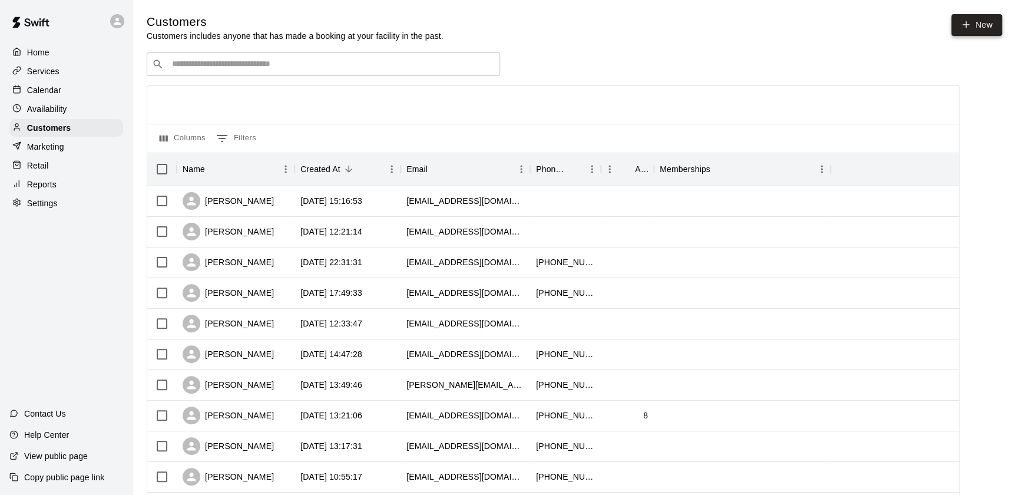
click at [977, 26] on link "New" at bounding box center [976, 25] width 51 height 22
select select "**"
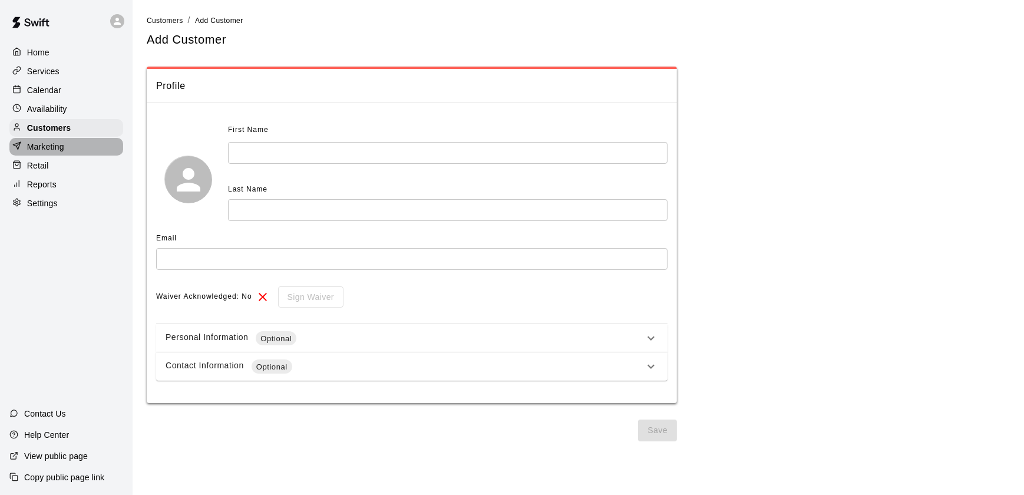
click at [71, 147] on div "Marketing" at bounding box center [66, 147] width 114 height 18
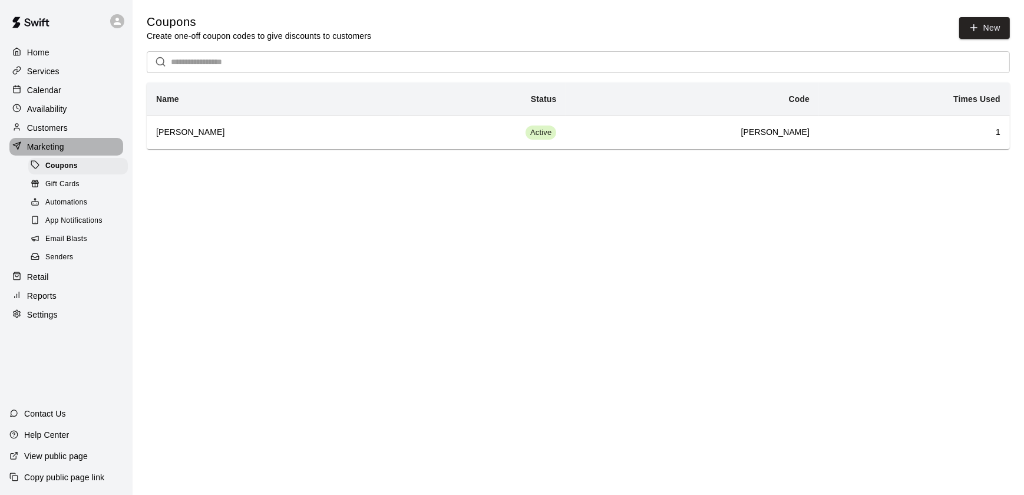
click at [84, 153] on div "Marketing" at bounding box center [66, 147] width 114 height 18
click at [75, 168] on span "Coupons" at bounding box center [61, 166] width 32 height 12
click at [75, 147] on div "Marketing" at bounding box center [66, 147] width 114 height 18
click at [77, 124] on div "Customers" at bounding box center [66, 128] width 114 height 18
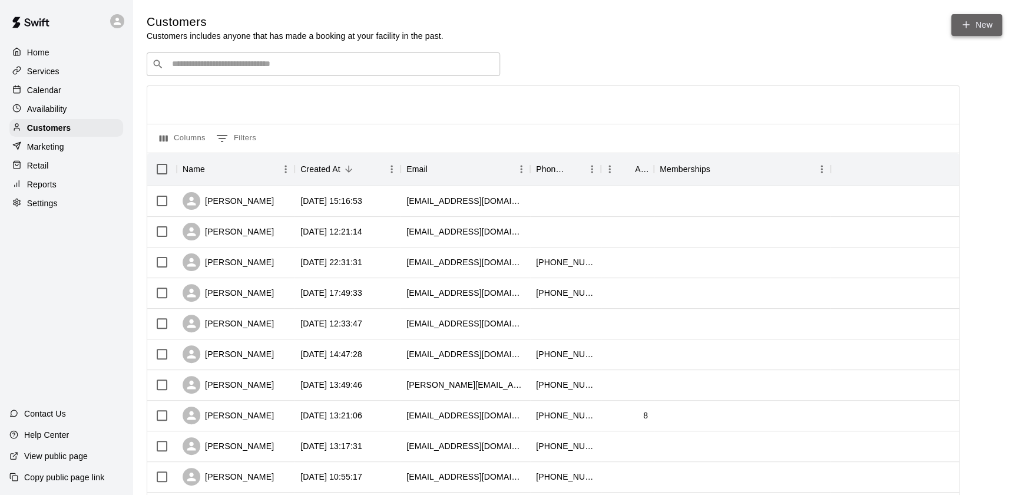
click at [973, 31] on link "New" at bounding box center [976, 25] width 51 height 22
select select "**"
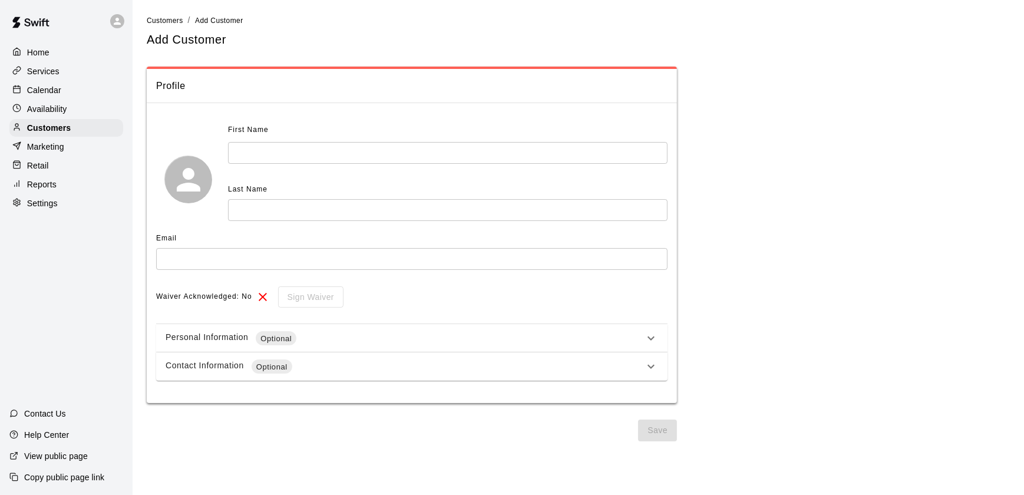
click at [324, 143] on input "text" at bounding box center [447, 153] width 439 height 22
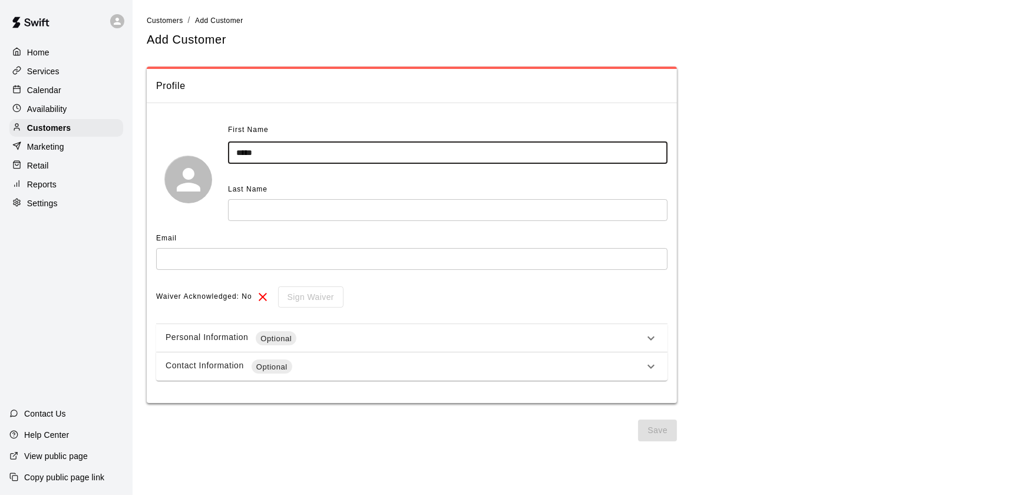
type input "*****"
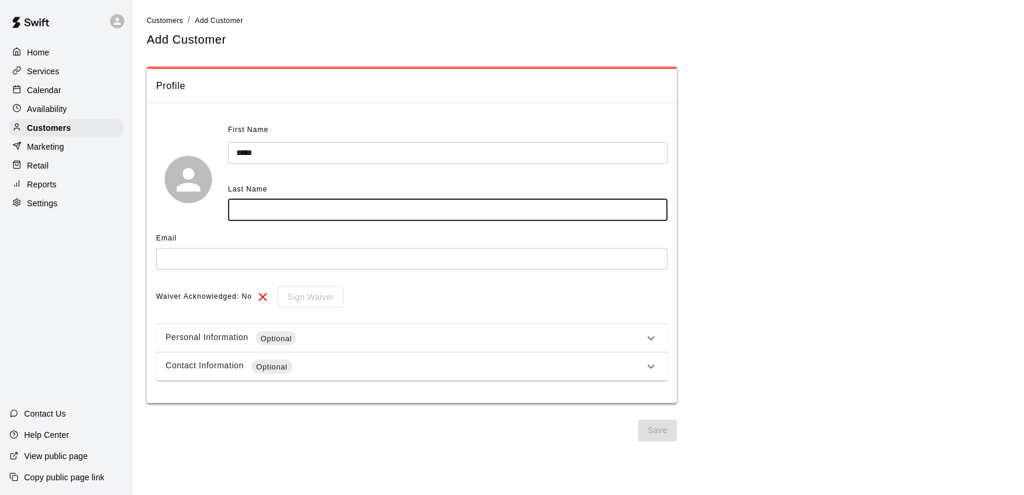
click at [286, 211] on input "text" at bounding box center [447, 210] width 439 height 22
type input "*"
type input "******"
click at [267, 267] on input "text" at bounding box center [411, 259] width 511 height 22
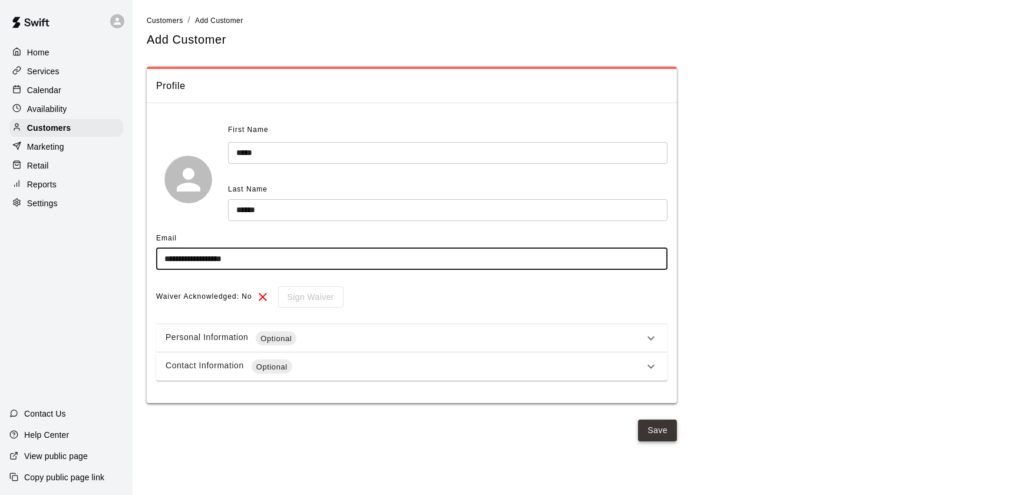
type input "**********"
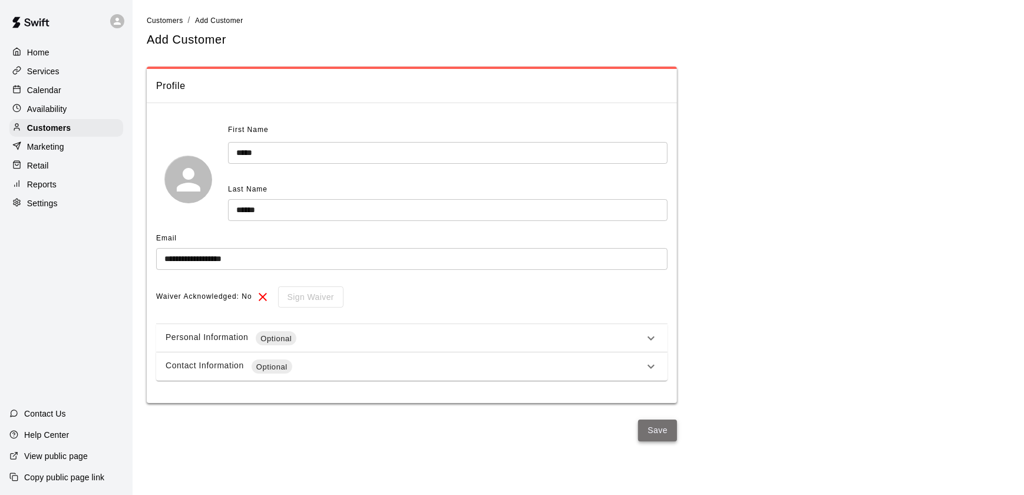
click at [647, 429] on button "Save" at bounding box center [657, 430] width 39 height 22
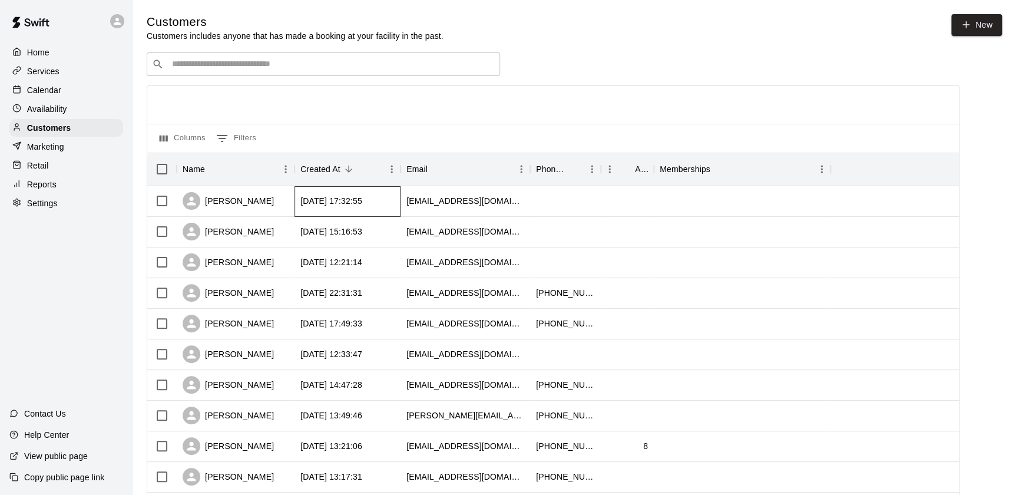
click at [312, 207] on div "[DATE] 17:32:55" at bounding box center [331, 201] width 62 height 12
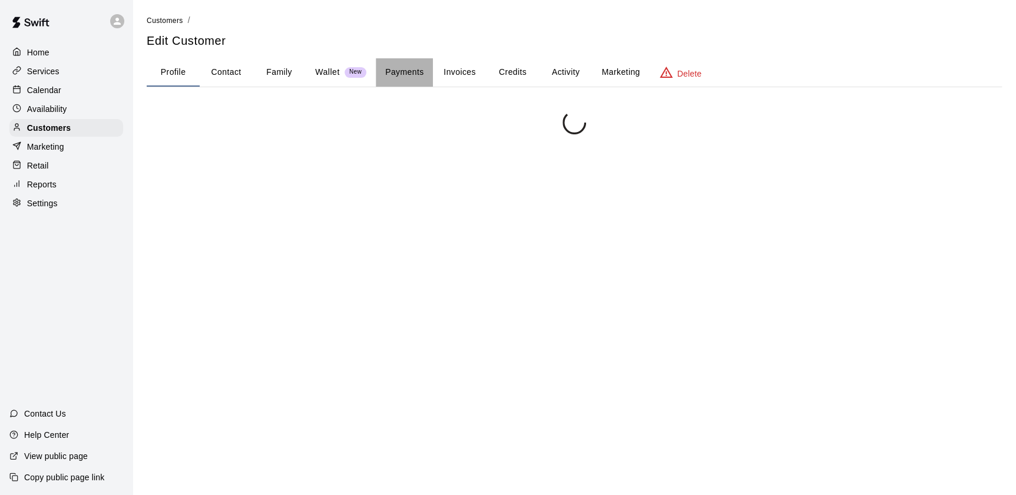
click at [399, 76] on button "Payments" at bounding box center [404, 72] width 57 height 28
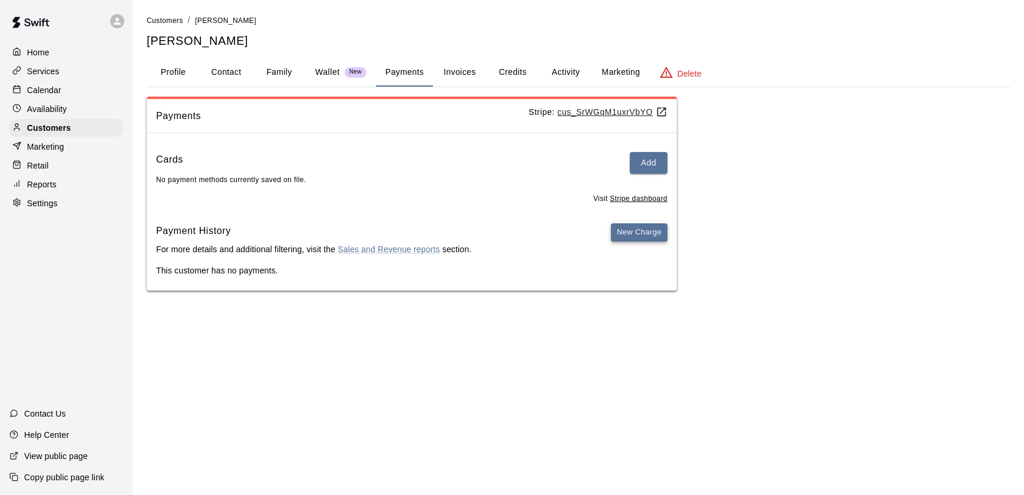
click at [626, 237] on button "New Charge" at bounding box center [639, 232] width 57 height 18
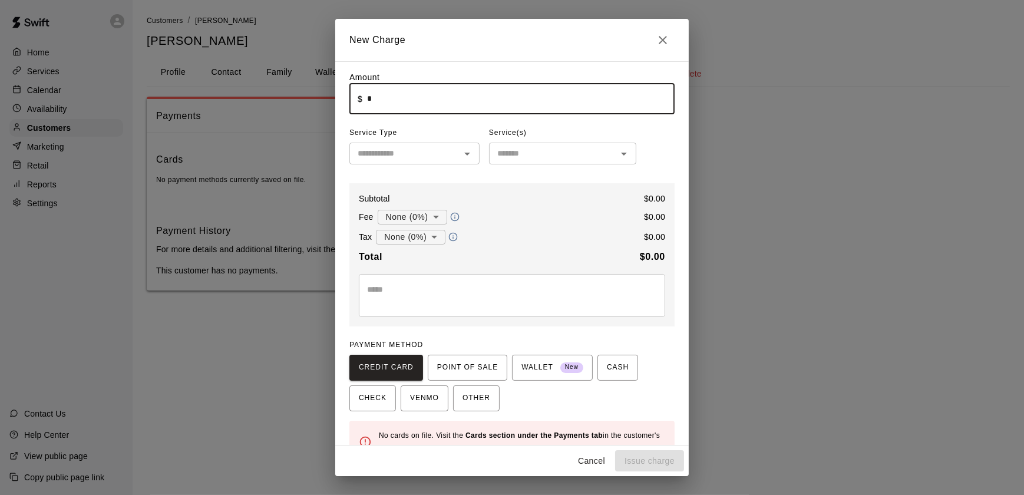
click at [408, 101] on input "*" at bounding box center [520, 98] width 307 height 31
type input "*****"
click at [413, 155] on input "text" at bounding box center [405, 153] width 104 height 15
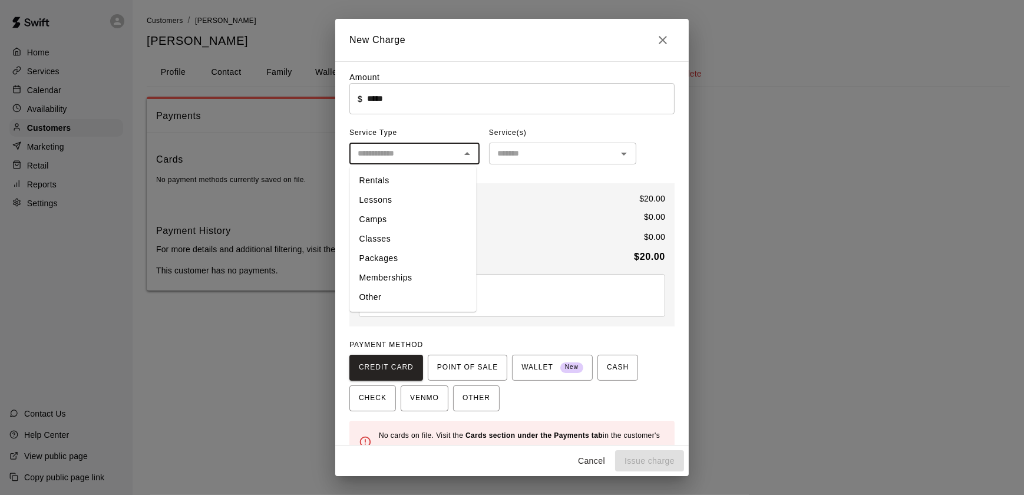
click at [401, 300] on li "Other" at bounding box center [413, 296] width 127 height 19
type input "*****"
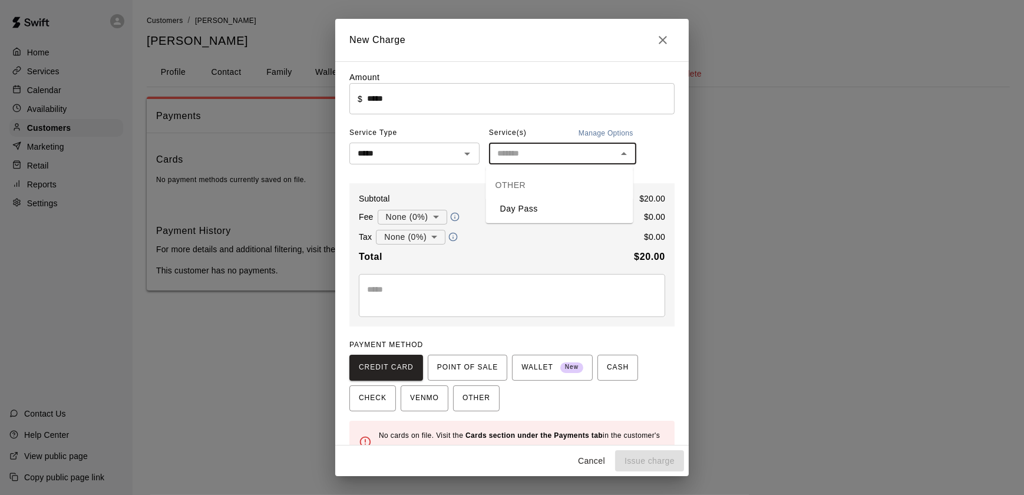
click at [518, 155] on input "text" at bounding box center [552, 153] width 121 height 15
click at [521, 206] on li "Day Pass" at bounding box center [559, 208] width 147 height 19
type input "********"
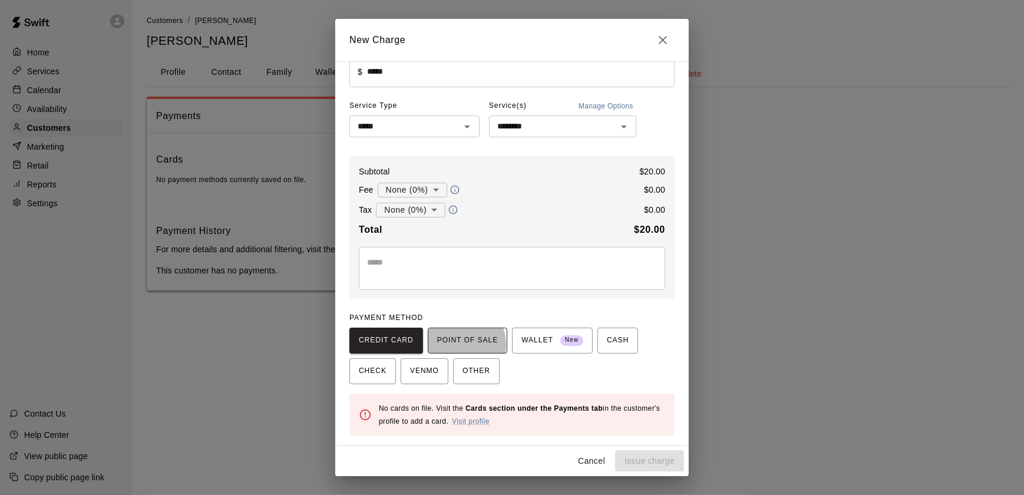
click at [449, 346] on span "POINT OF SALE" at bounding box center [467, 340] width 61 height 19
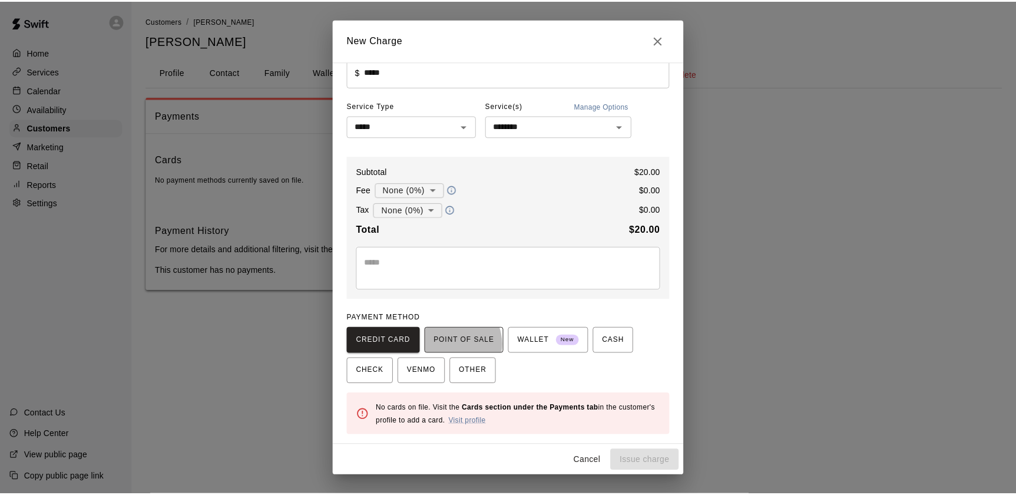
scroll to position [21, 0]
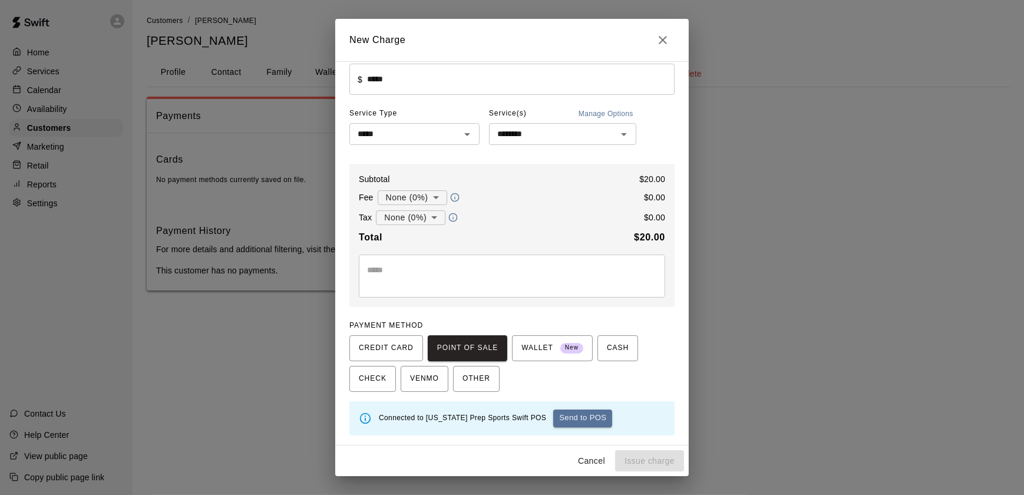
drag, startPoint x: 559, startPoint y: 419, endPoint x: 547, endPoint y: 420, distance: 11.8
click at [553, 420] on button "Send to POS" at bounding box center [582, 418] width 59 height 18
type input "*"
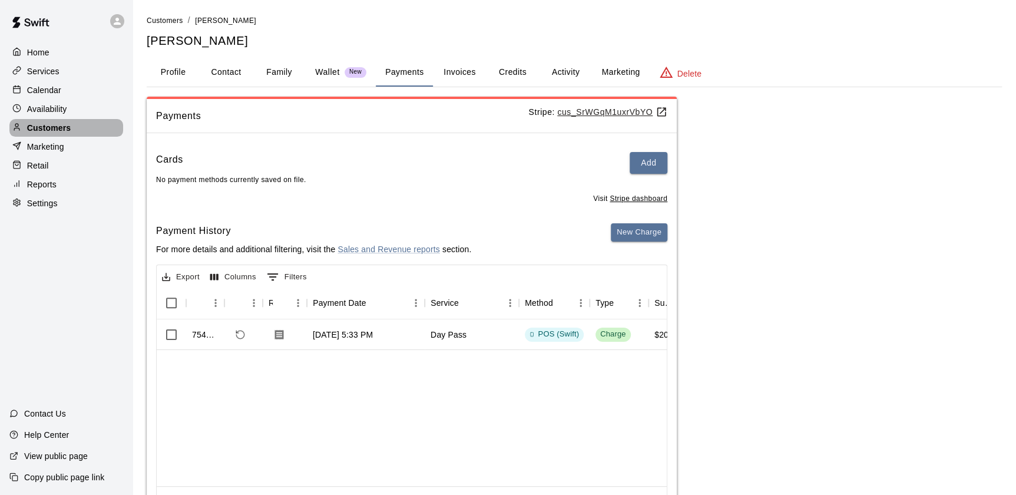
click at [45, 137] on div "Customers" at bounding box center [66, 128] width 114 height 18
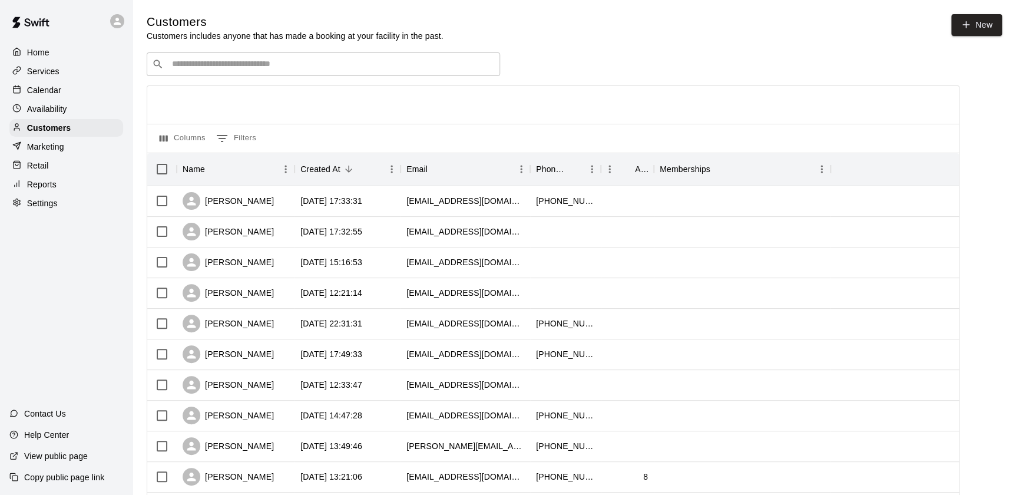
click at [51, 47] on div "Home" at bounding box center [66, 53] width 114 height 18
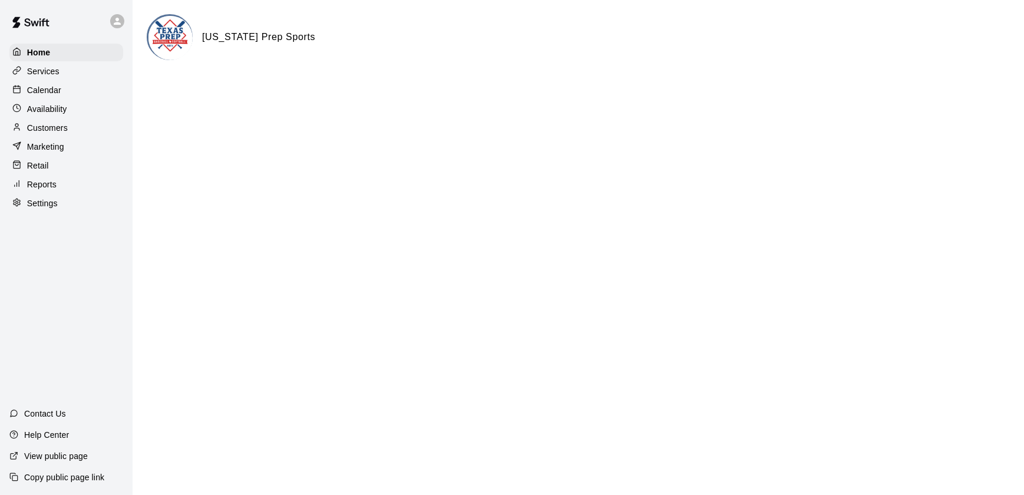
click at [59, 92] on p "Calendar" at bounding box center [44, 90] width 34 height 12
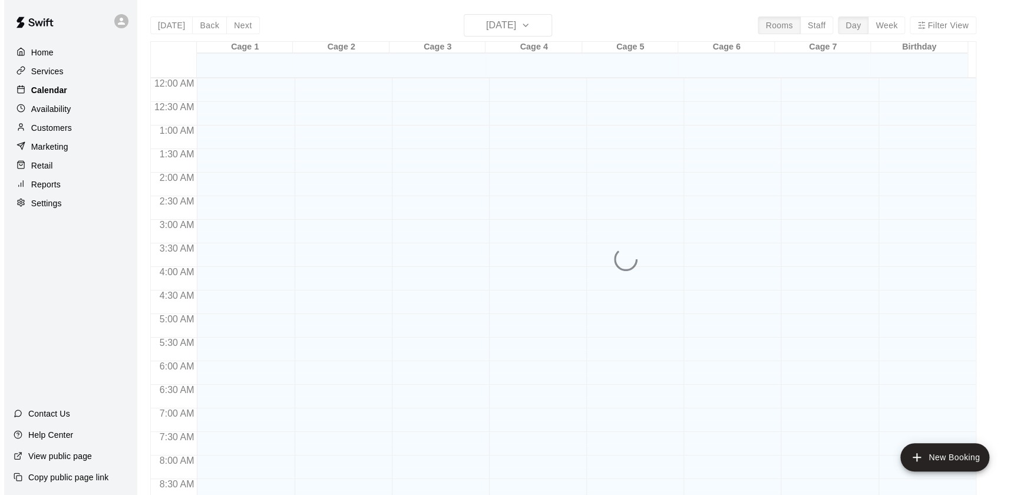
scroll to position [665, 0]
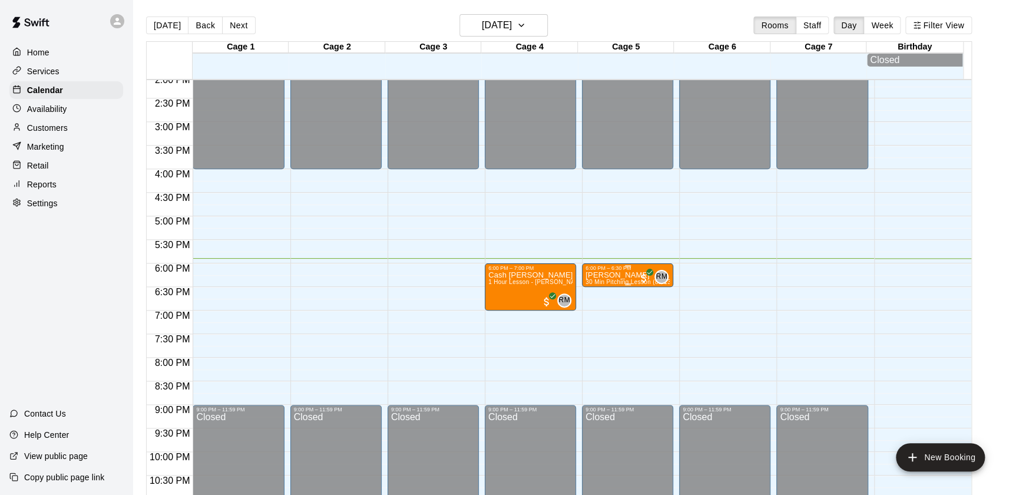
click at [607, 271] on div "6:00 PM – 6:30 PM" at bounding box center [627, 268] width 84 height 6
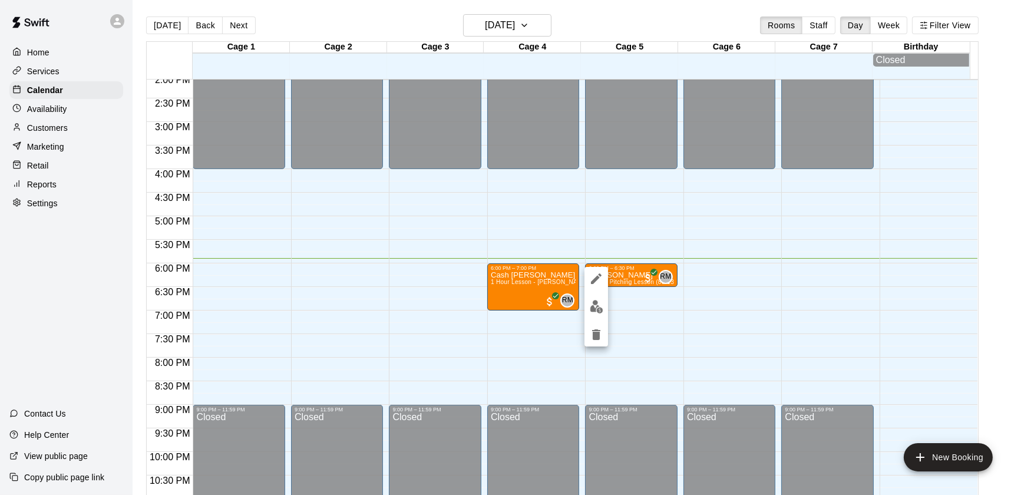
click at [660, 277] on div at bounding box center [512, 247] width 1024 height 495
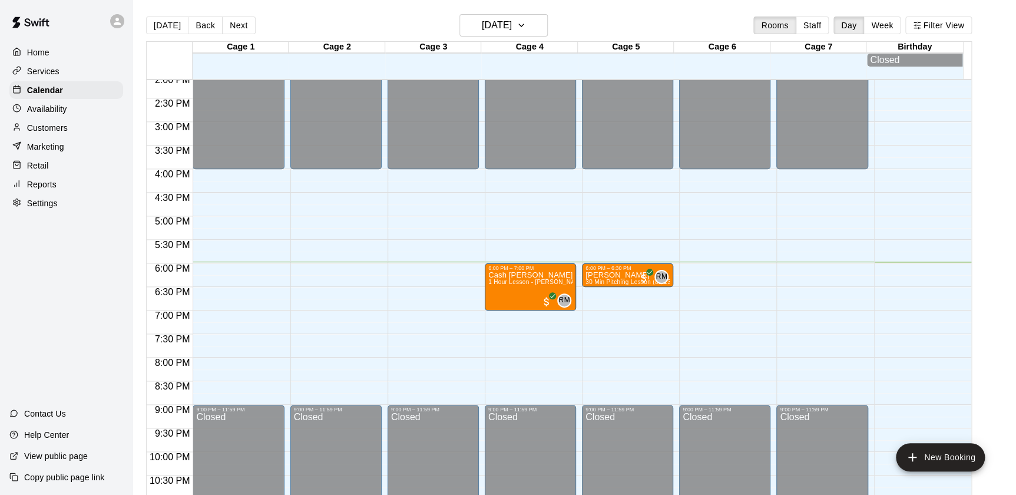
click at [673, 327] on div at bounding box center [631, 328] width 97 height 12
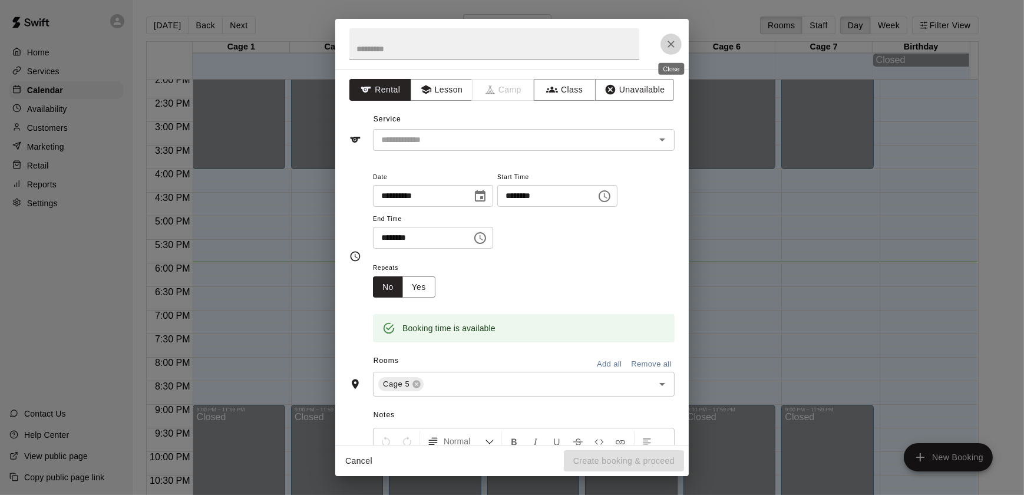
click at [669, 45] on icon "Close" at bounding box center [670, 44] width 7 height 7
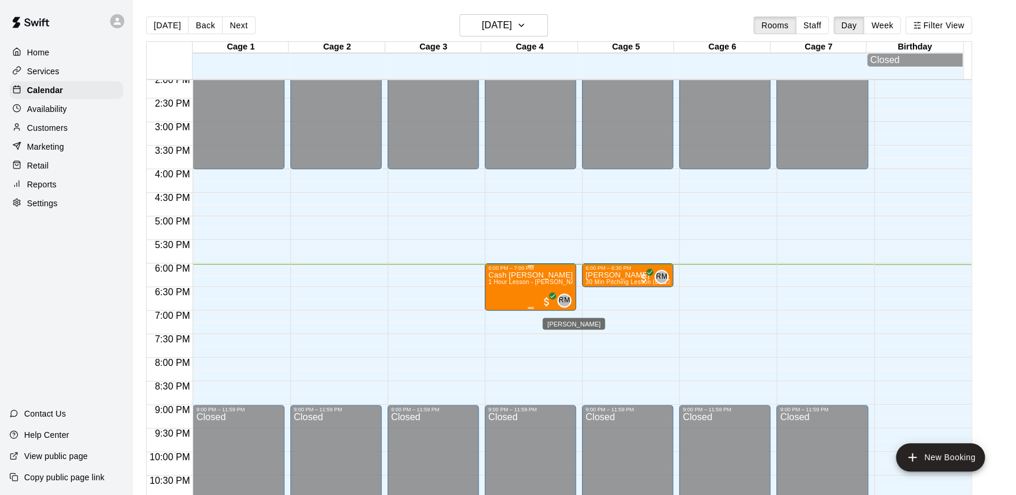
click at [565, 302] on span "RM" at bounding box center [563, 300] width 11 height 12
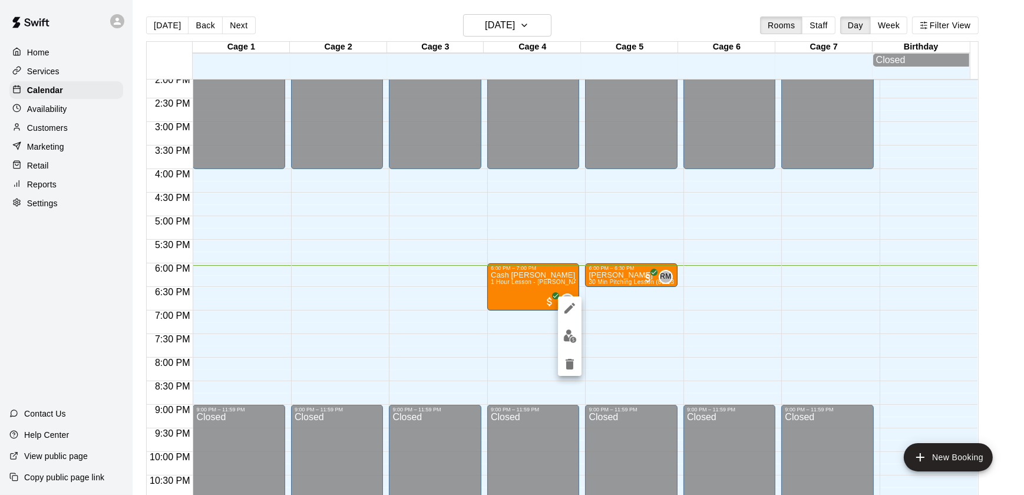
click at [600, 207] on div at bounding box center [512, 247] width 1024 height 495
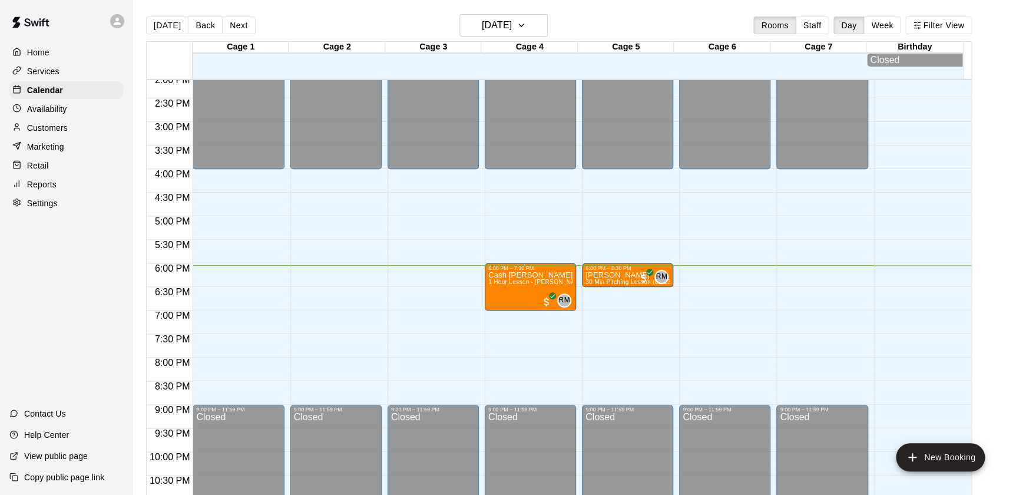
click at [87, 277] on div "Home Services Calendar Availability Customers Marketing Retail Reports Settings…" at bounding box center [66, 247] width 133 height 495
click at [482, 31] on h6 "[DATE]" at bounding box center [497, 25] width 30 height 16
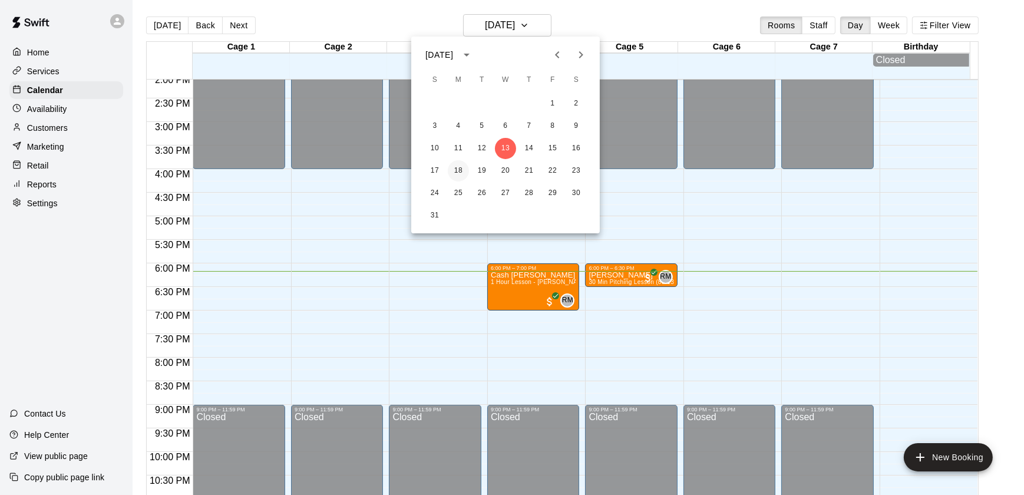
click at [461, 168] on button "18" at bounding box center [458, 170] width 21 height 21
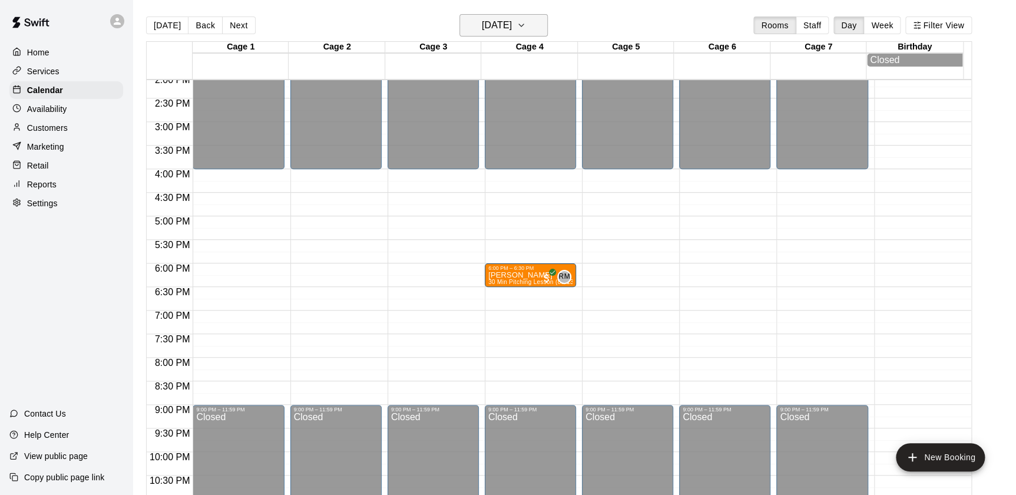
click at [494, 34] on button "[DATE]" at bounding box center [503, 25] width 88 height 22
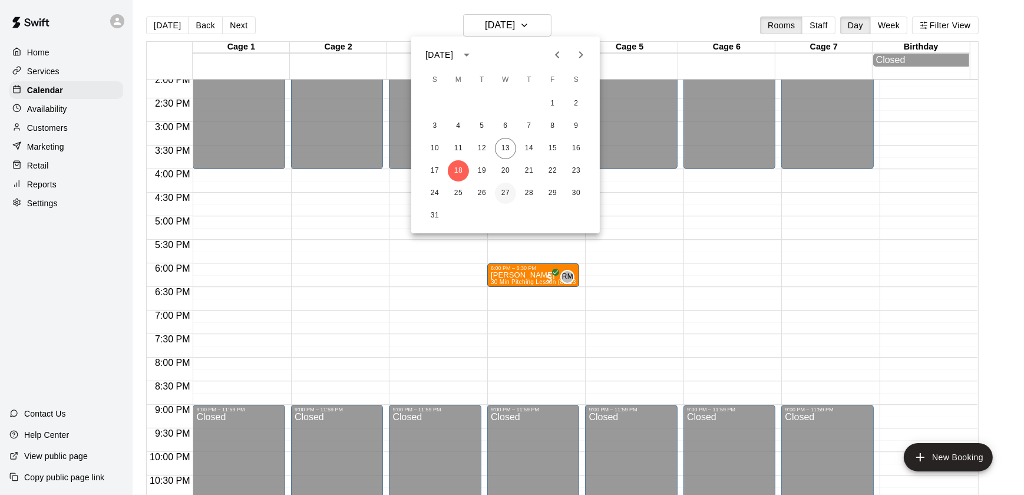
click at [502, 188] on button "27" at bounding box center [505, 193] width 21 height 21
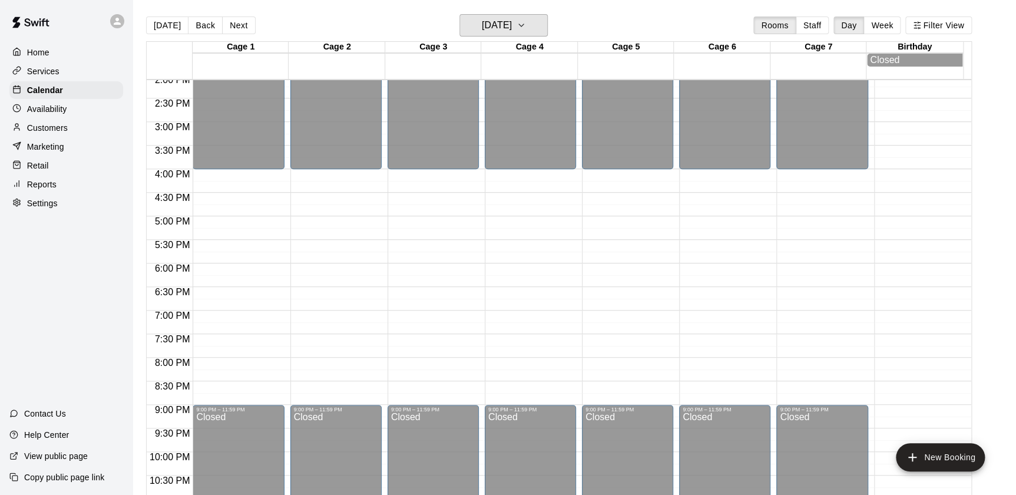
drag, startPoint x: 483, startPoint y: 25, endPoint x: 488, endPoint y: 36, distance: 12.4
click at [488, 36] on div "[DATE] Back [DATE][DATE] Rooms Staff Day Week Filter View" at bounding box center [559, 27] width 826 height 27
click at [482, 29] on h6 "[DATE]" at bounding box center [497, 25] width 30 height 16
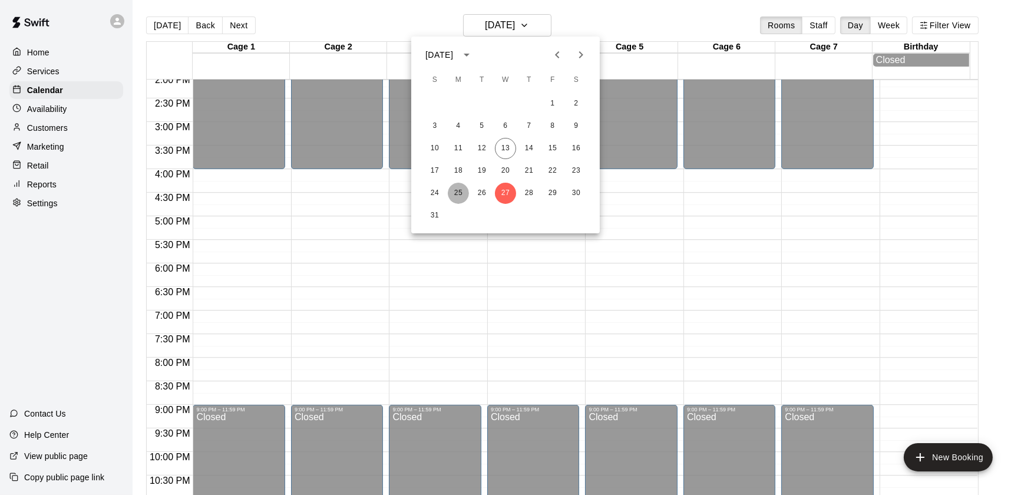
click at [454, 188] on button "25" at bounding box center [458, 193] width 21 height 21
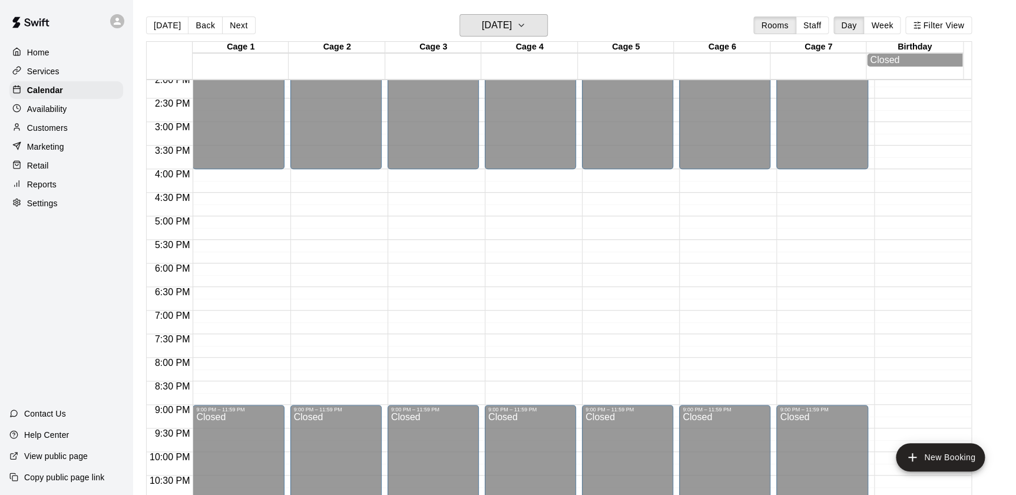
click at [482, 17] on h6 "[DATE]" at bounding box center [497, 25] width 30 height 16
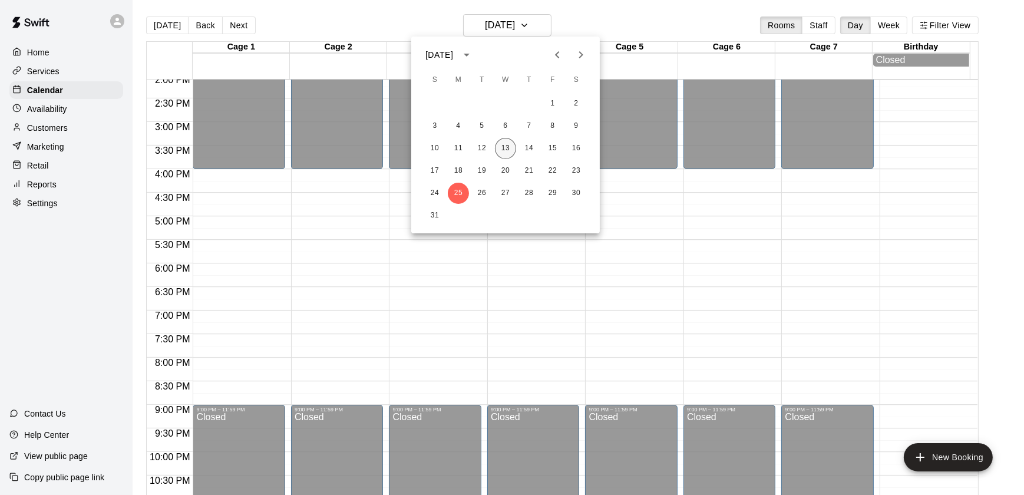
click at [500, 141] on button "13" at bounding box center [505, 148] width 21 height 21
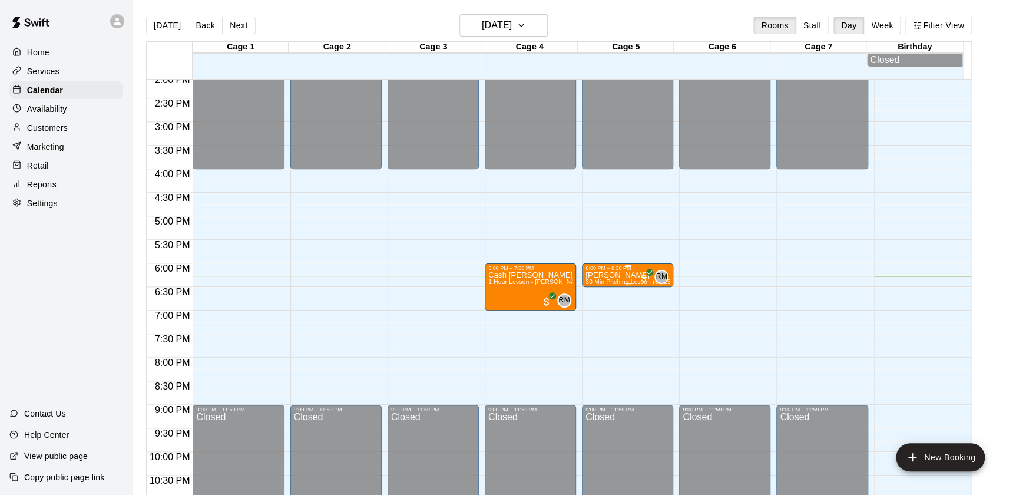
click at [617, 267] on div at bounding box center [627, 266] width 84 height 2
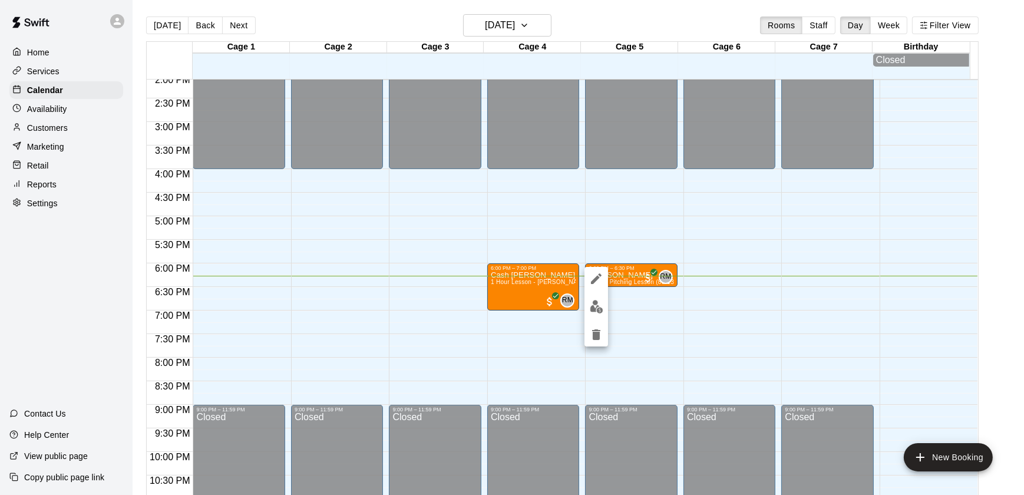
click at [592, 281] on icon "edit" at bounding box center [596, 278] width 11 height 11
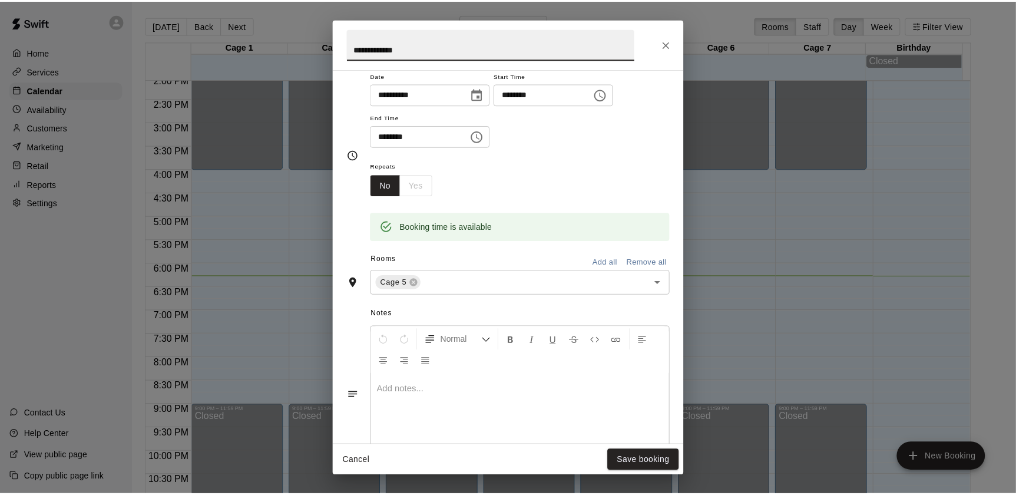
scroll to position [289, 0]
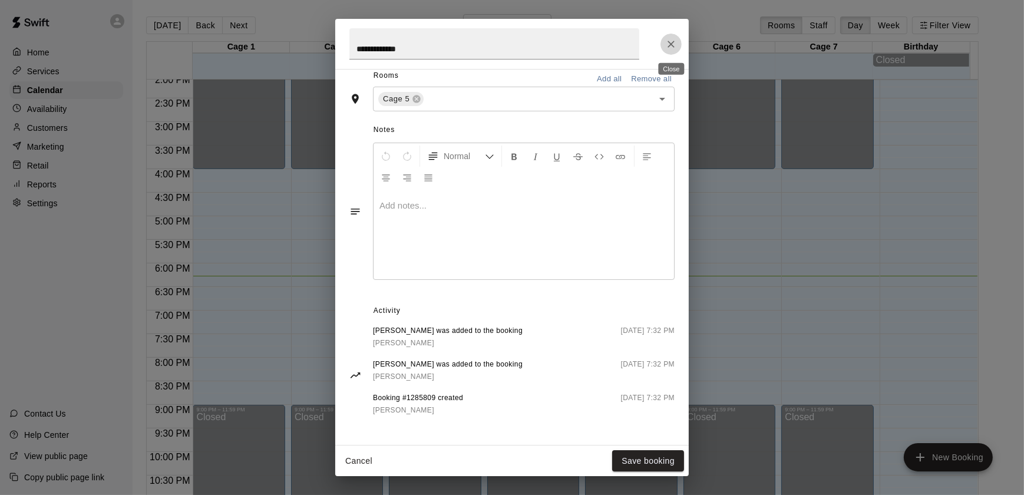
click at [668, 41] on icon "Close" at bounding box center [670, 44] width 7 height 7
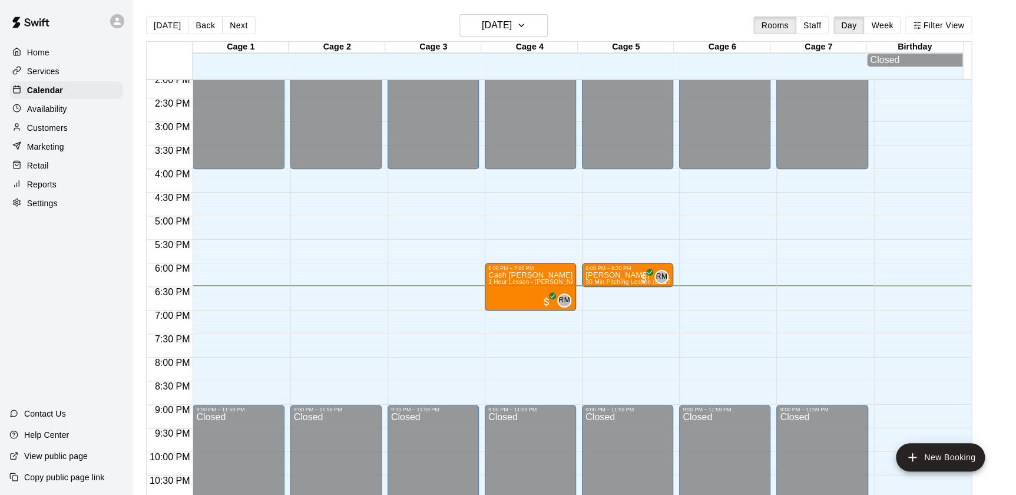
click at [43, 126] on p "Customers" at bounding box center [47, 128] width 41 height 12
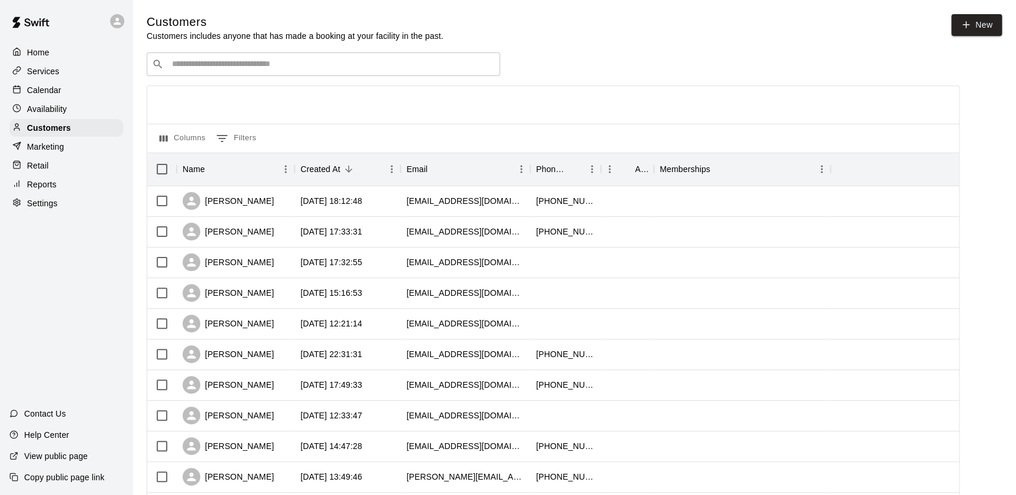
click at [247, 49] on div "Customers Customers includes anyone that has made a booking at your facility in…" at bounding box center [574, 498] width 855 height 969
click at [325, 58] on div "​ ​" at bounding box center [323, 64] width 353 height 24
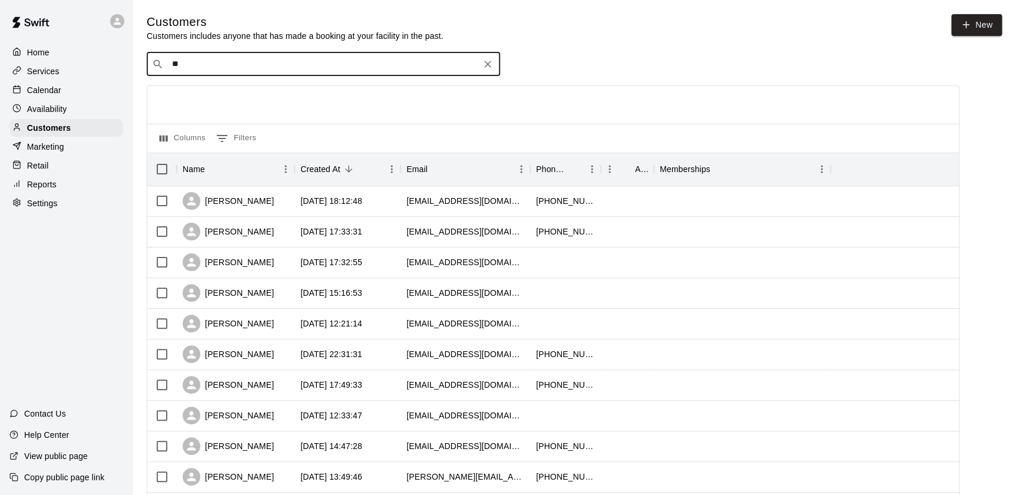
type input "***"
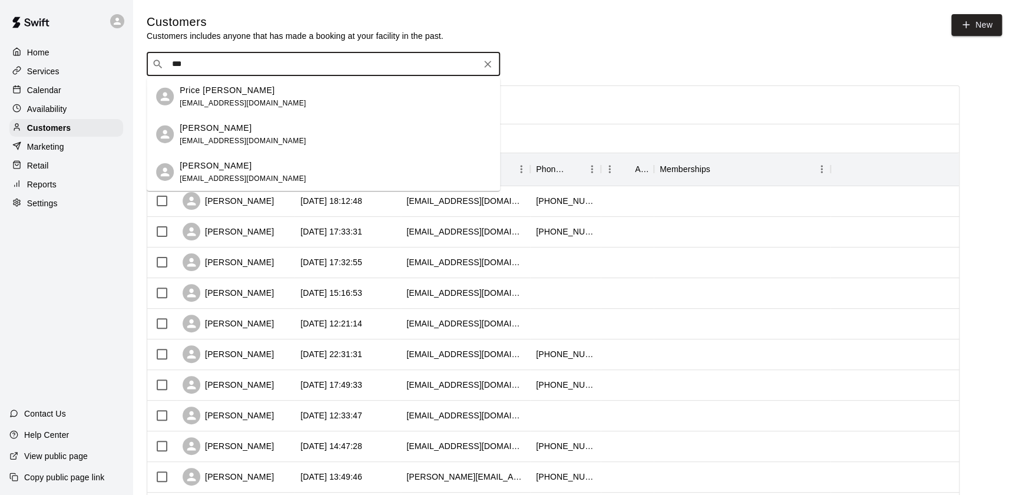
click at [274, 143] on span "[EMAIL_ADDRESS][DOMAIN_NAME]" at bounding box center [243, 140] width 127 height 8
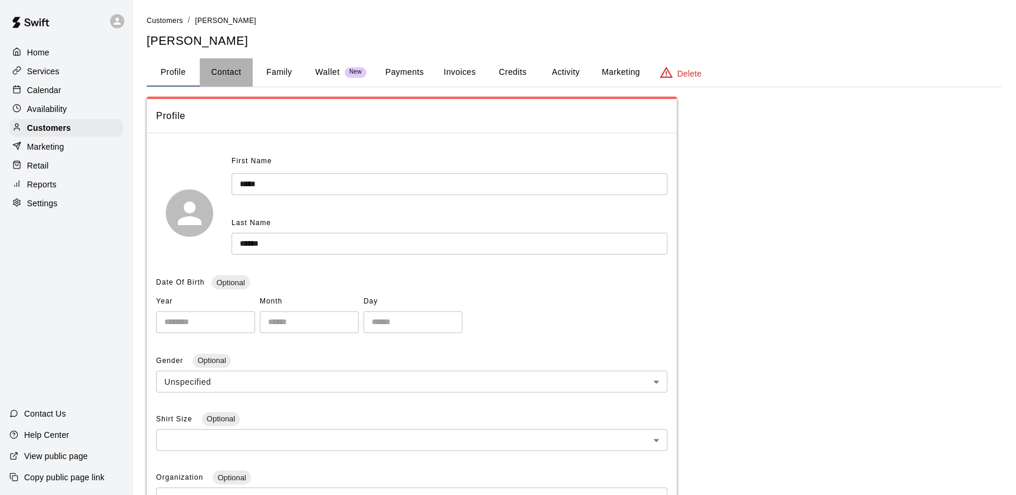
click at [220, 75] on button "Contact" at bounding box center [226, 72] width 53 height 28
select select "**"
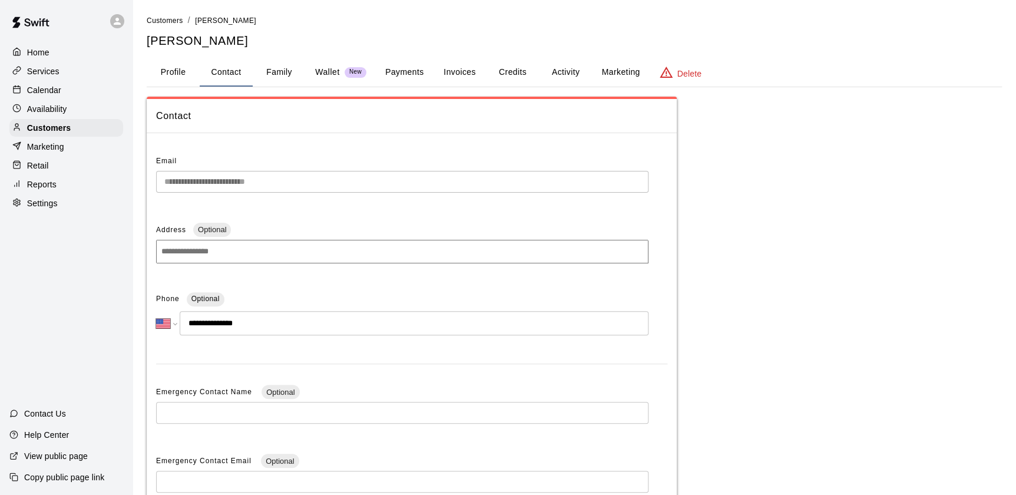
click at [61, 94] on div "Calendar" at bounding box center [66, 90] width 114 height 18
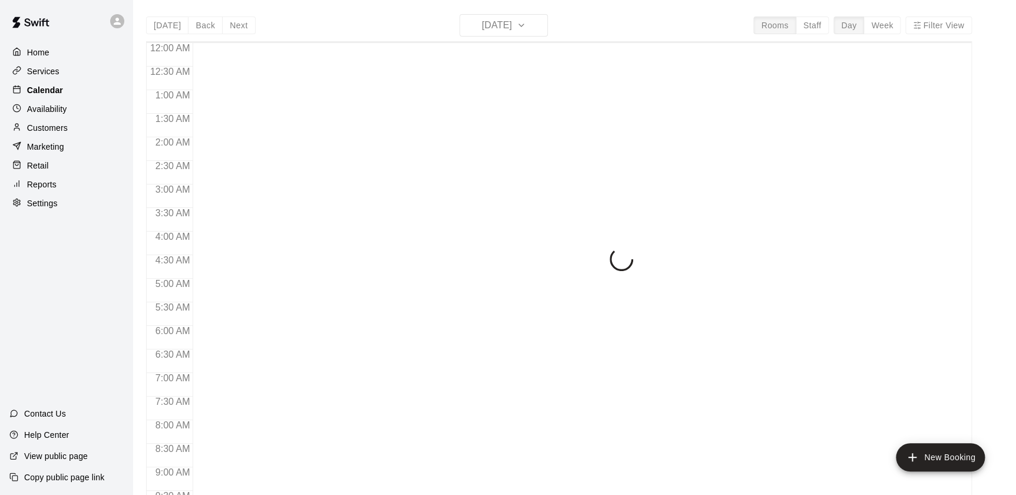
scroll to position [665, 0]
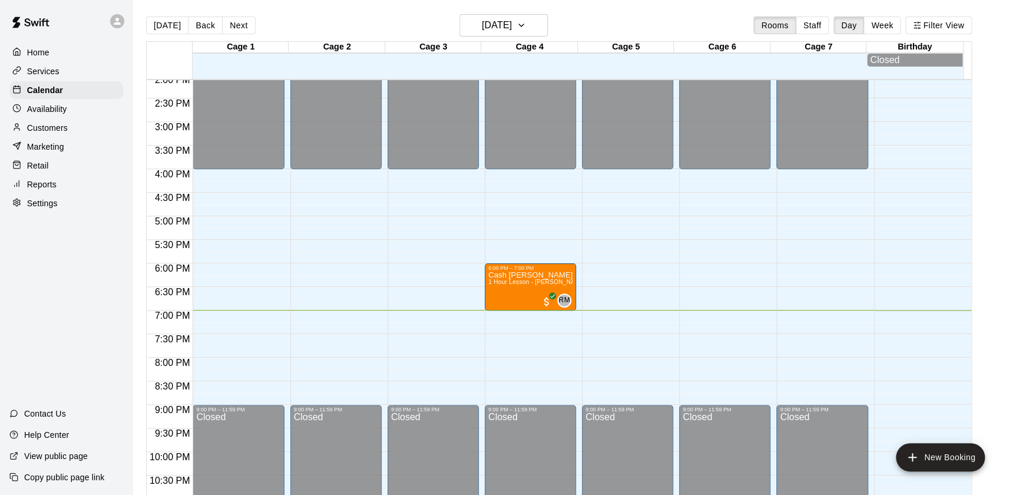
click at [68, 59] on div "Home" at bounding box center [66, 53] width 114 height 18
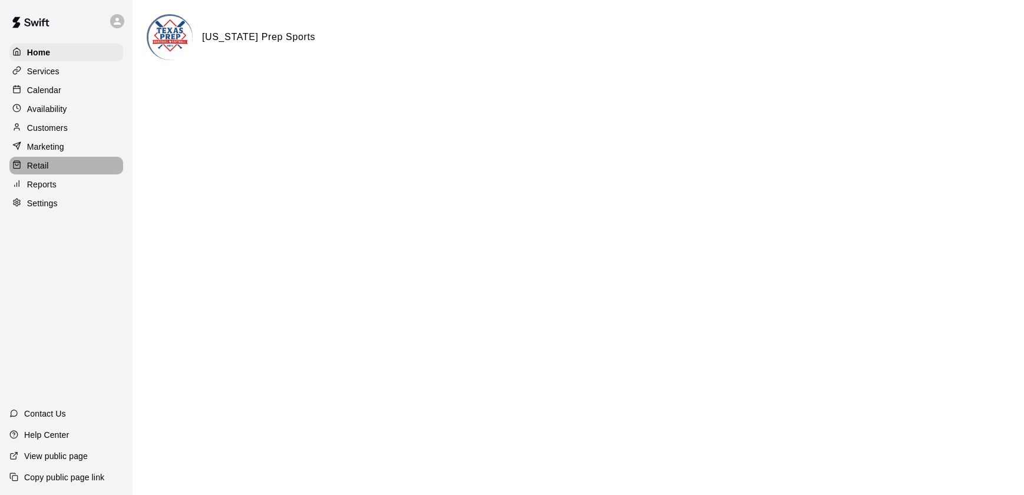
click at [60, 161] on div "Retail" at bounding box center [66, 166] width 114 height 18
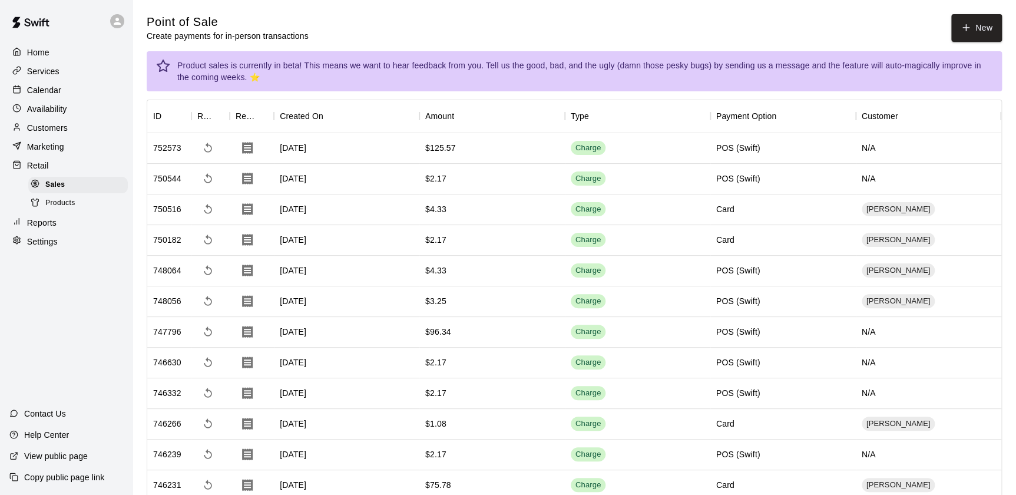
click at [96, 209] on div "Products" at bounding box center [78, 203] width 100 height 16
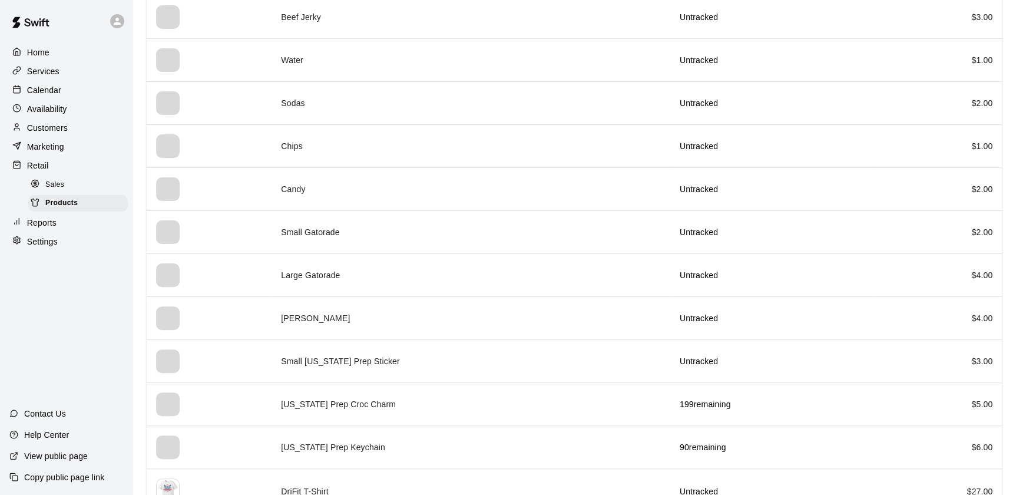
scroll to position [297, 0]
click at [403, 204] on td "Candy" at bounding box center [471, 188] width 399 height 43
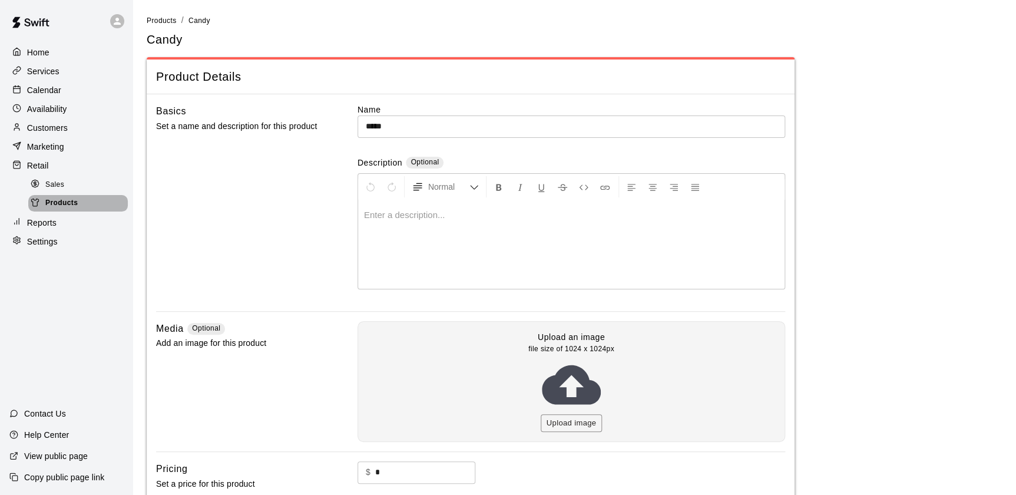
click at [62, 205] on span "Products" at bounding box center [61, 203] width 32 height 12
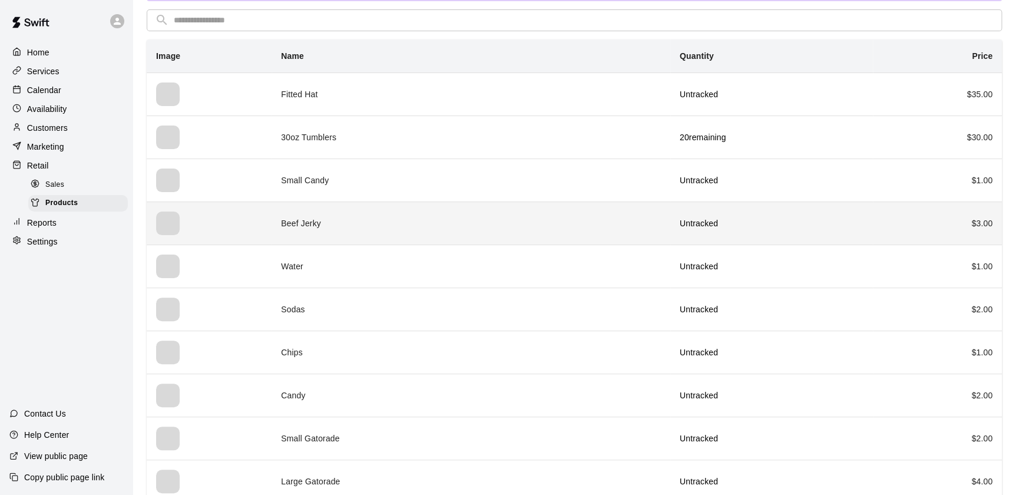
scroll to position [91, 0]
